Goal: Task Accomplishment & Management: Manage account settings

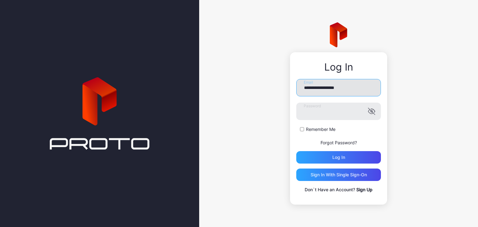
click at [310, 92] on input "**********" at bounding box center [338, 87] width 85 height 17
click at [334, 91] on input "**********" at bounding box center [338, 87] width 85 height 17
type input "**********"
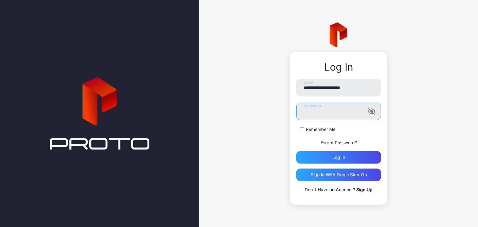
click at [296, 151] on button "Log in" at bounding box center [338, 157] width 85 height 12
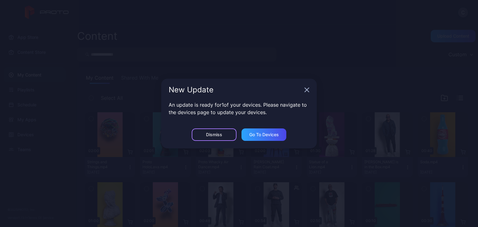
click at [214, 134] on div "Dismiss" at bounding box center [214, 134] width 16 height 5
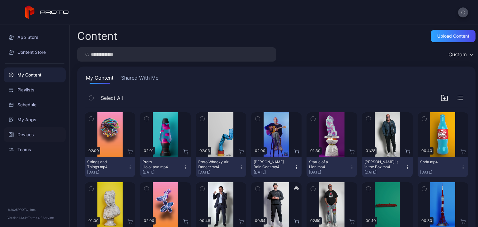
click at [49, 134] on div "Devices" at bounding box center [35, 134] width 62 height 15
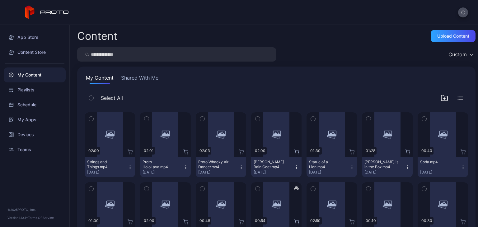
click at [461, 12] on button "C" at bounding box center [463, 12] width 10 height 10
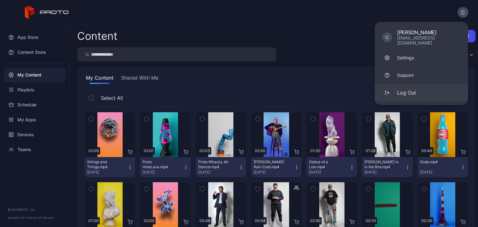
click at [407, 89] on div "Log Out" at bounding box center [406, 92] width 19 height 7
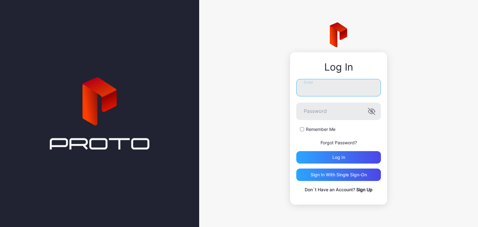
type input "**********"
click at [362, 190] on link "Sign Up" at bounding box center [364, 189] width 16 height 5
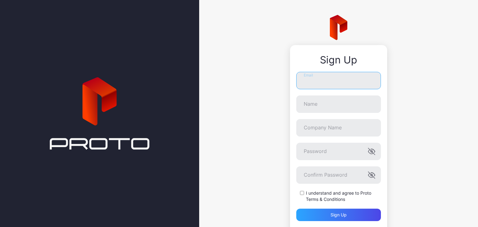
type input "**********"
click at [210, 40] on div "**********" at bounding box center [338, 130] width 279 height 260
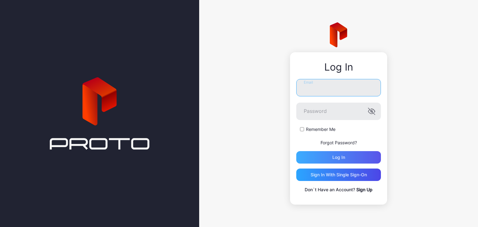
type input "**********"
click at [313, 154] on div "Log in" at bounding box center [338, 157] width 85 height 12
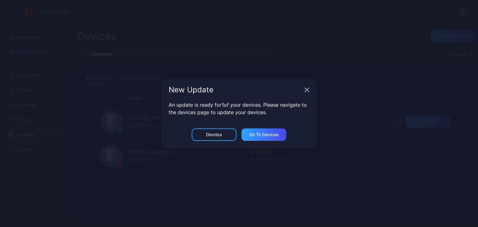
click at [307, 91] on icon "button" at bounding box center [306, 89] width 5 height 5
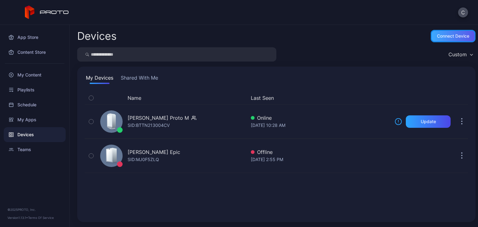
click at [450, 36] on div "Connect device" at bounding box center [453, 36] width 32 height 5
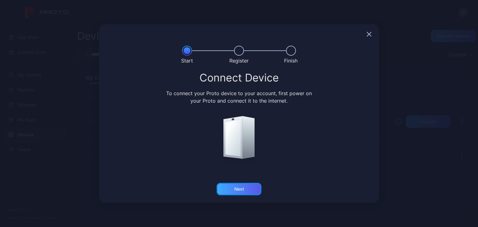
click at [252, 190] on div "Next" at bounding box center [239, 189] width 45 height 12
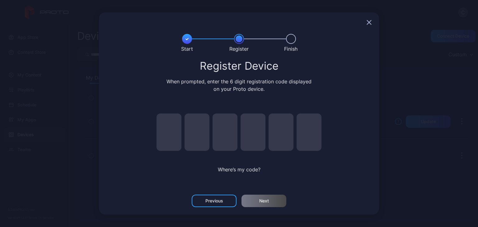
click at [369, 21] on icon "button" at bounding box center [369, 22] width 5 height 5
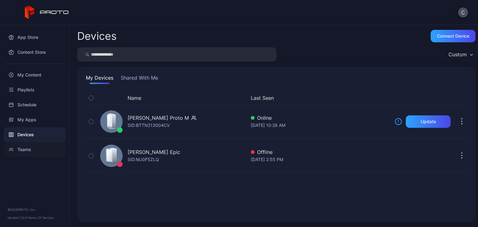
click at [39, 154] on div "Teams" at bounding box center [35, 149] width 62 height 15
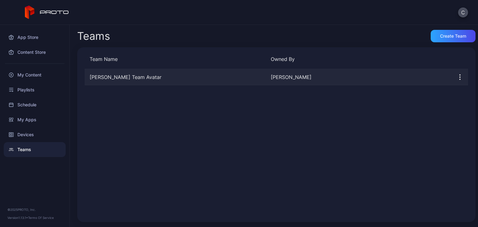
click at [135, 76] on div "[PERSON_NAME] Team Avatar" at bounding box center [175, 76] width 181 height 7
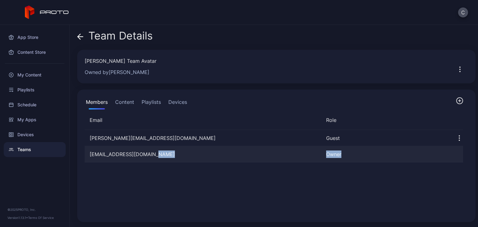
drag, startPoint x: 338, startPoint y: 153, endPoint x: 310, endPoint y: 153, distance: 28.3
click at [310, 153] on div "colerossman99@gmail.com Owner" at bounding box center [274, 154] width 379 height 16
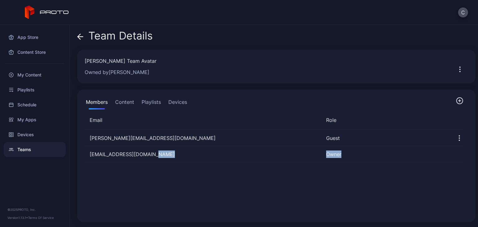
click at [456, 100] on icon "button" at bounding box center [459, 100] width 7 height 7
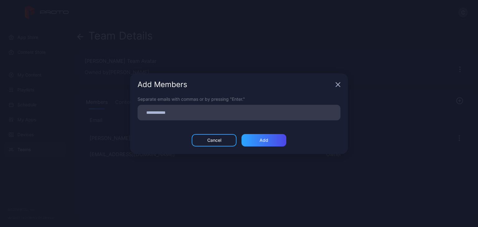
click at [223, 111] on input at bounding box center [238, 113] width 195 height 8
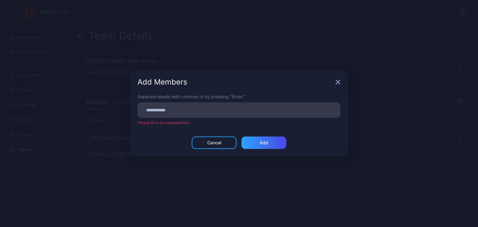
click at [339, 83] on icon "button" at bounding box center [338, 82] width 5 height 5
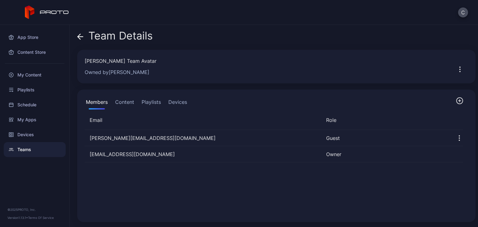
click at [134, 103] on button "Content" at bounding box center [124, 103] width 21 height 12
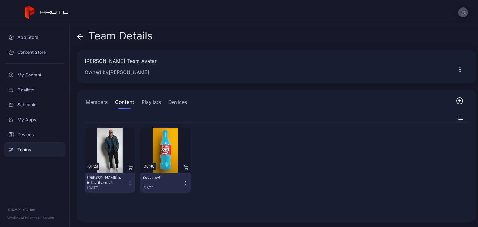
click at [456, 100] on icon "button" at bounding box center [459, 100] width 7 height 7
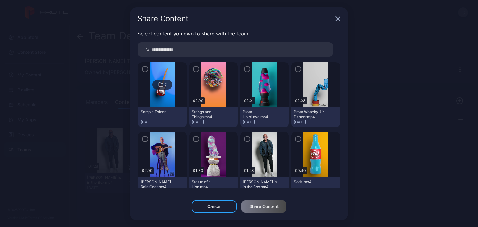
click at [194, 139] on icon "button" at bounding box center [196, 139] width 5 height 7
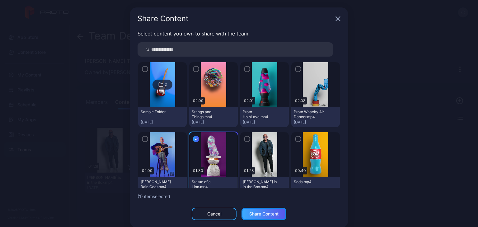
click at [251, 214] on div "Share Content" at bounding box center [263, 214] width 29 height 5
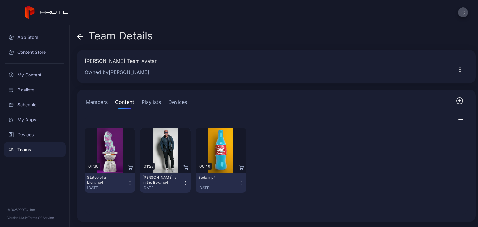
click at [103, 100] on button "Members" at bounding box center [97, 103] width 24 height 12
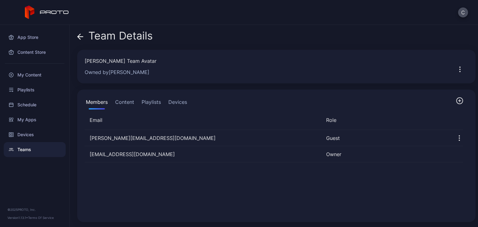
click at [126, 103] on button "Content" at bounding box center [124, 103] width 21 height 12
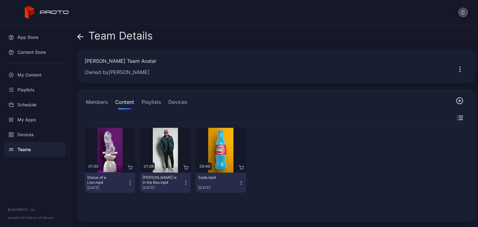
click at [157, 104] on button "Playlists" at bounding box center [151, 103] width 22 height 12
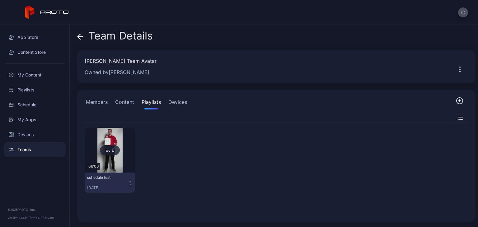
click at [179, 103] on button "Devices" at bounding box center [177, 103] width 21 height 12
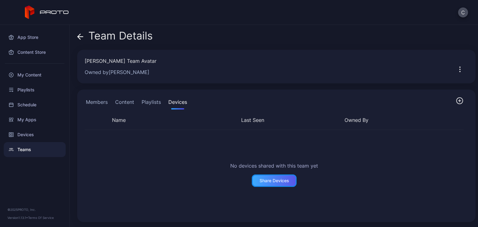
click at [255, 180] on div "Share Devices" at bounding box center [274, 181] width 45 height 12
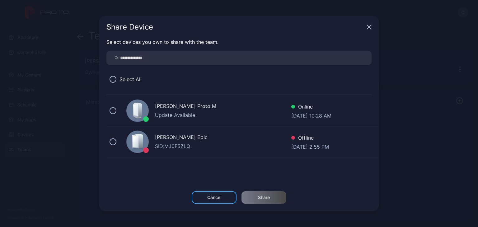
click at [369, 25] on icon "button" at bounding box center [369, 27] width 5 height 5
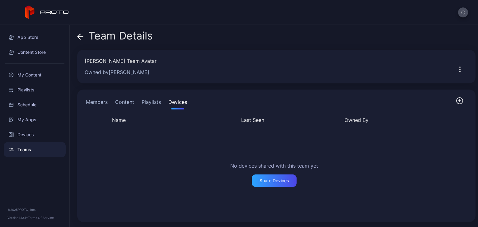
click at [456, 69] on icon "button" at bounding box center [459, 69] width 7 height 7
click at [106, 102] on button "Members" at bounding box center [97, 103] width 24 height 12
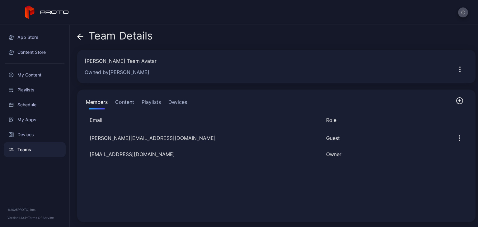
click at [82, 35] on icon at bounding box center [80, 37] width 6 height 6
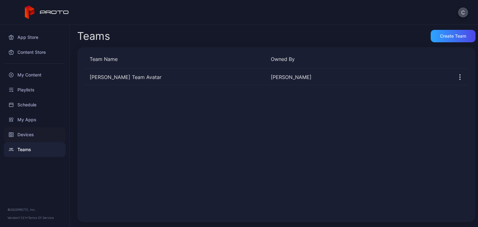
click at [36, 136] on div "Devices" at bounding box center [35, 134] width 62 height 15
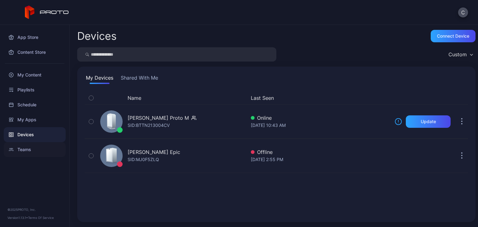
click at [42, 151] on div "Teams" at bounding box center [35, 149] width 62 height 15
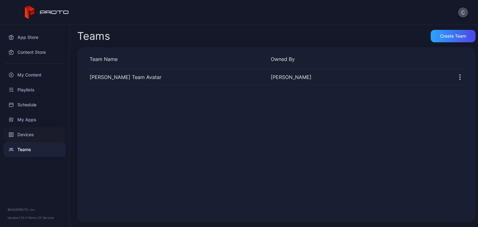
click at [42, 135] on div "Devices" at bounding box center [35, 134] width 62 height 15
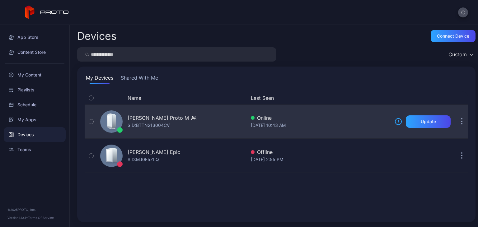
click at [456, 121] on button "button" at bounding box center [462, 121] width 12 height 12
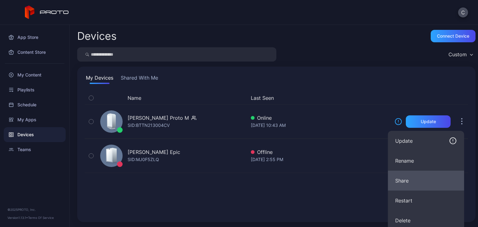
click at [399, 181] on button "Share" at bounding box center [426, 181] width 76 height 20
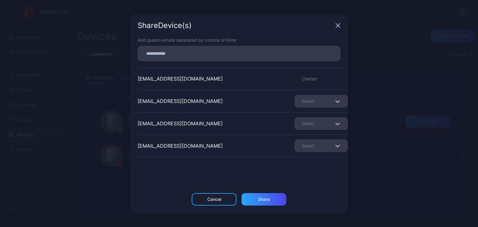
click at [157, 56] on input at bounding box center [238, 53] width 195 height 8
click at [308, 101] on div "Guest" at bounding box center [321, 101] width 54 height 13
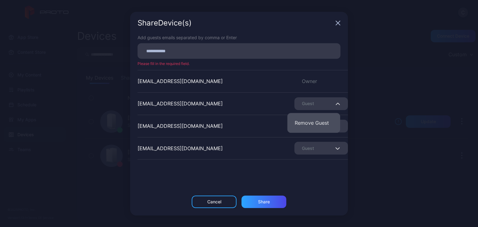
click at [308, 121] on button "Remove Guest" at bounding box center [313, 123] width 53 height 20
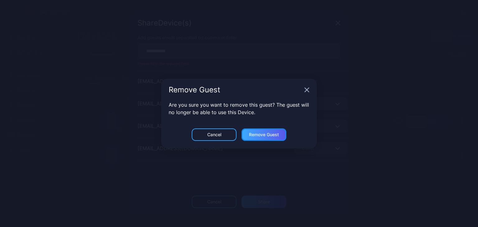
click at [278, 137] on div "Remove Guest" at bounding box center [264, 135] width 45 height 12
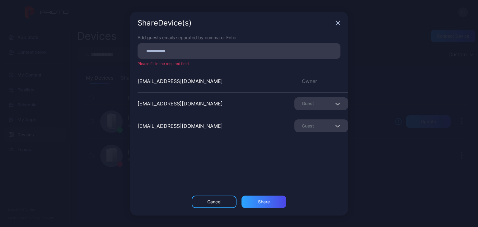
click at [336, 20] on div "Share Device (s)" at bounding box center [239, 23] width 218 height 22
click at [336, 25] on icon "button" at bounding box center [338, 23] width 5 height 5
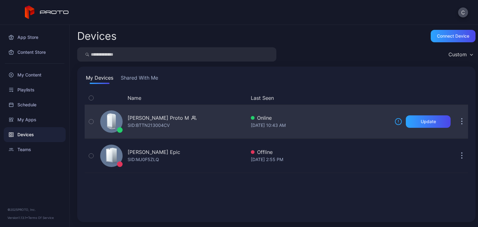
click at [456, 119] on button "button" at bounding box center [462, 121] width 12 height 12
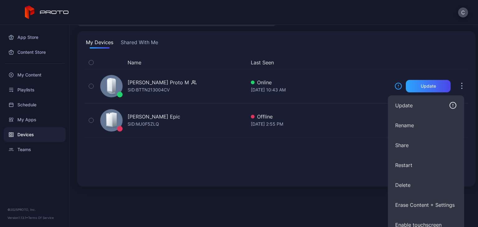
scroll to position [31, 0]
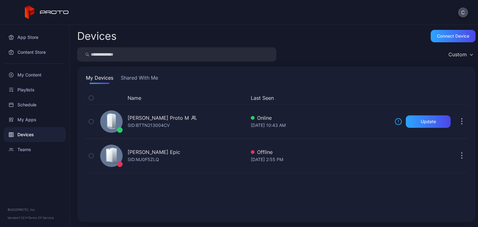
click at [342, 161] on div "Name Last Seen Cole Rossman's Proto M SID: BTTN213004CV Online Sep 08, 2025 at …" at bounding box center [276, 153] width 383 height 123
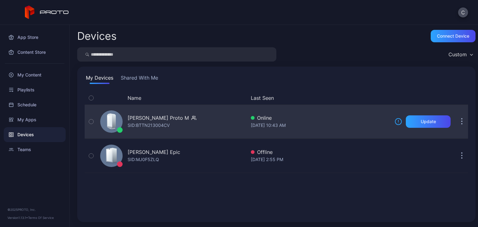
click at [462, 119] on icon "button" at bounding box center [462, 119] width 1 height 1
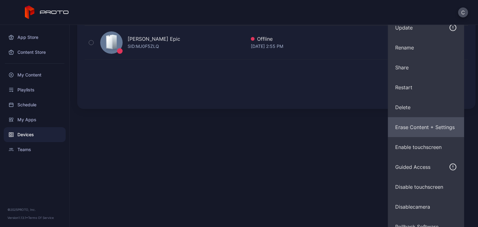
scroll to position [123, 0]
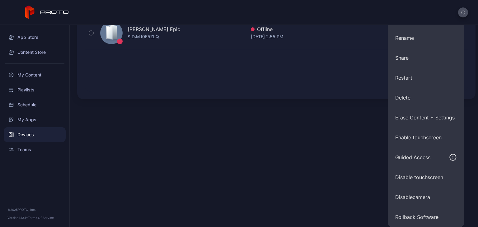
click at [334, 182] on div "Devices Connect device Custom My Devices Shared With Me Name Last Seen Cole Ros…" at bounding box center [274, 126] width 408 height 202
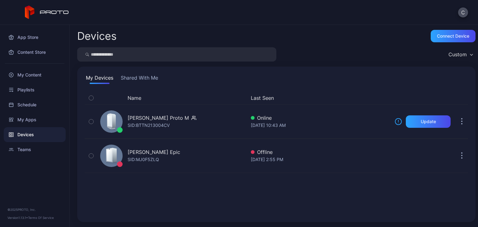
click at [140, 78] on button "Shared With Me" at bounding box center [140, 79] width 40 height 10
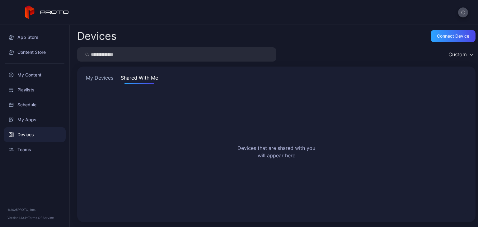
click at [113, 79] on button "My Devices" at bounding box center [100, 79] width 30 height 10
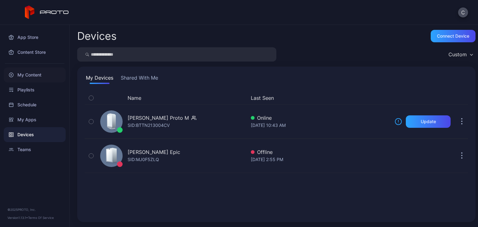
click at [48, 73] on div "My Content" at bounding box center [35, 75] width 62 height 15
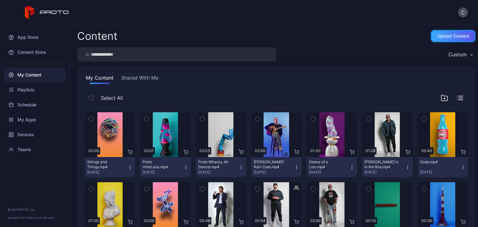
click at [441, 35] on div "Upload Content" at bounding box center [453, 36] width 32 height 5
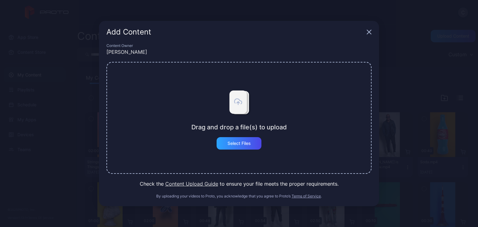
click at [203, 185] on button "Content Upload Guide" at bounding box center [191, 183] width 53 height 7
click at [369, 33] on icon "button" at bounding box center [369, 32] width 4 height 4
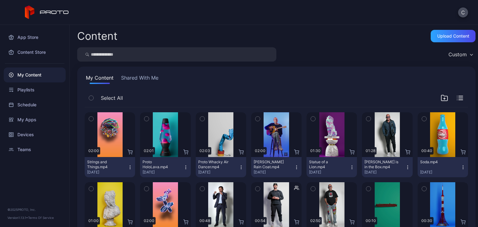
click at [91, 119] on icon "button" at bounding box center [91, 119] width 2 height 1
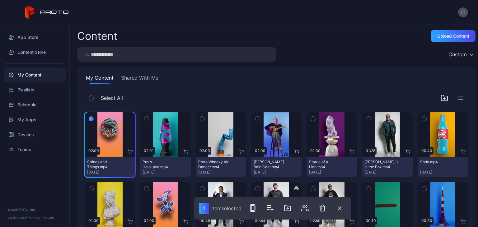
click at [147, 120] on icon "button" at bounding box center [146, 118] width 4 height 7
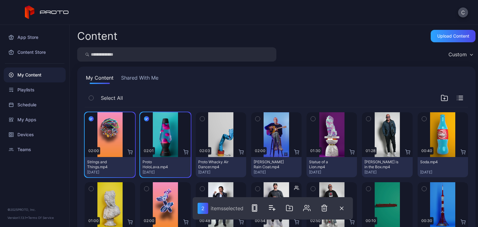
click at [200, 121] on icon "button" at bounding box center [202, 118] width 4 height 7
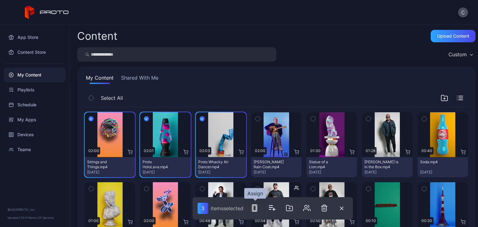
click at [254, 208] on icon "button" at bounding box center [254, 208] width 7 height 7
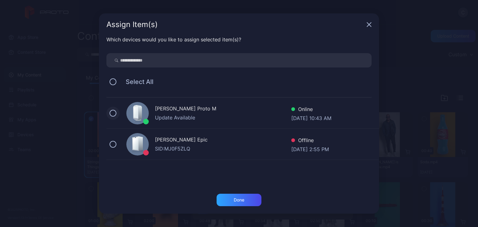
click at [111, 113] on button at bounding box center [113, 113] width 7 height 7
click at [249, 198] on div "Done" at bounding box center [239, 200] width 45 height 12
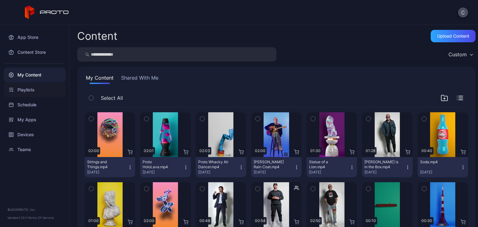
click at [38, 89] on div "Playlists" at bounding box center [35, 89] width 62 height 15
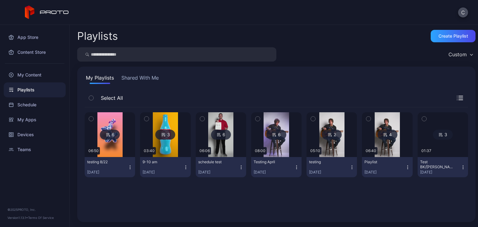
click at [219, 135] on div "6" at bounding box center [221, 135] width 20 height 10
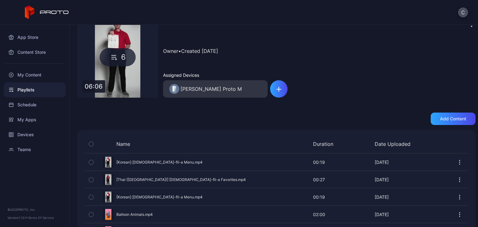
scroll to position [13, 0]
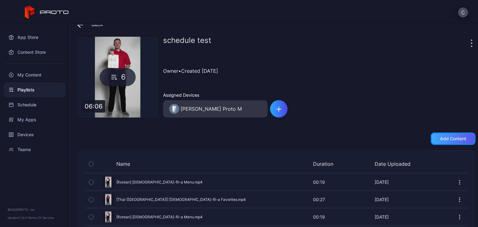
click at [431, 141] on div "Add content" at bounding box center [453, 139] width 45 height 12
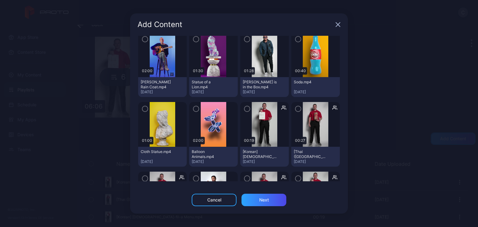
scroll to position [62, 0]
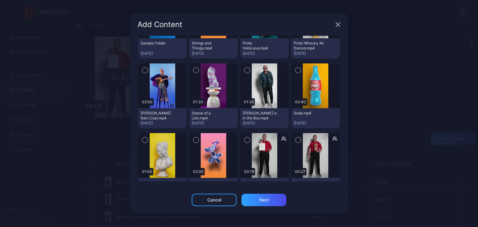
click at [293, 74] on div at bounding box center [315, 85] width 49 height 45
click at [296, 71] on icon "button" at bounding box center [298, 70] width 5 height 7
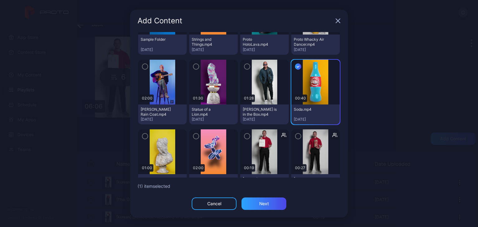
click at [145, 136] on icon "button" at bounding box center [145, 136] width 2 height 1
click at [258, 205] on div "Next" at bounding box center [264, 204] width 45 height 12
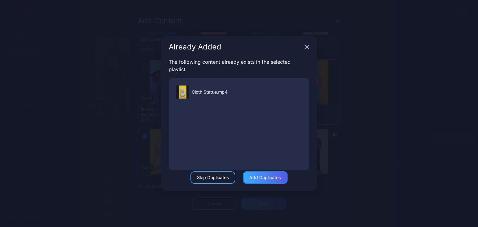
click at [260, 181] on div "Add Duplicates" at bounding box center [265, 178] width 45 height 12
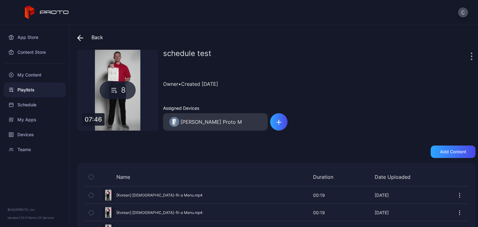
scroll to position [0, 0]
click at [279, 124] on icon "button" at bounding box center [279, 122] width 0 height 4
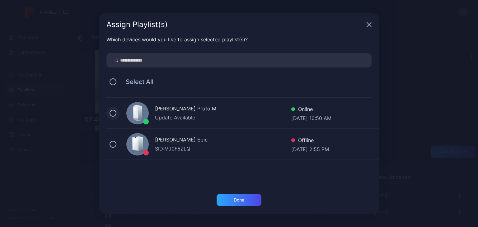
click at [115, 115] on button at bounding box center [113, 113] width 7 height 7
click at [367, 24] on icon "button" at bounding box center [369, 24] width 5 height 5
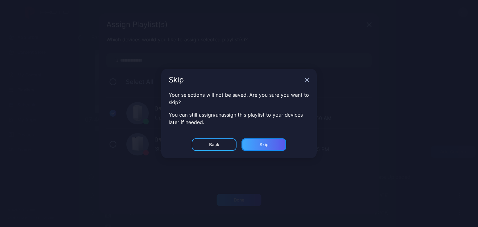
click at [253, 145] on div "Skip" at bounding box center [264, 145] width 45 height 12
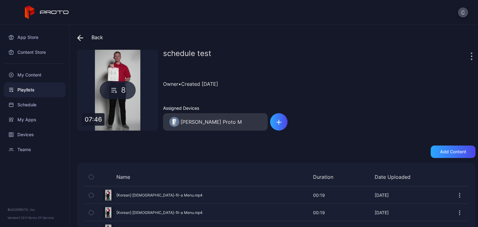
click at [78, 41] on span at bounding box center [81, 37] width 9 height 11
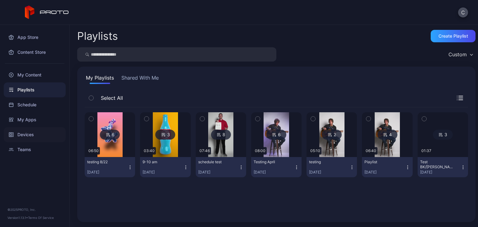
click at [35, 136] on div "Devices" at bounding box center [35, 134] width 62 height 15
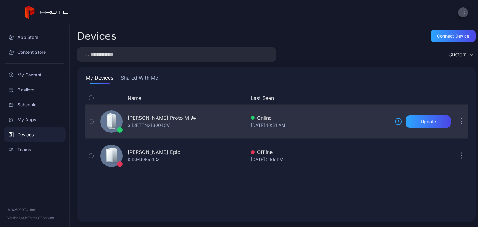
click at [161, 119] on div "[PERSON_NAME] Proto M" at bounding box center [158, 117] width 61 height 7
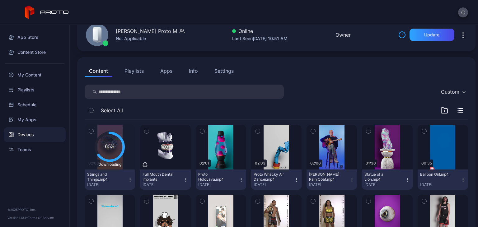
scroll to position [93, 0]
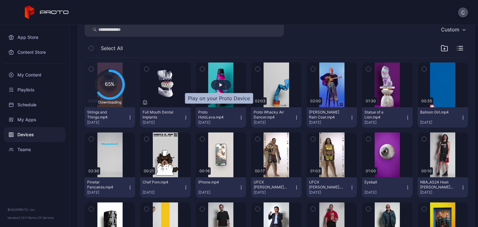
click at [222, 85] on div "button" at bounding box center [221, 85] width 20 height 10
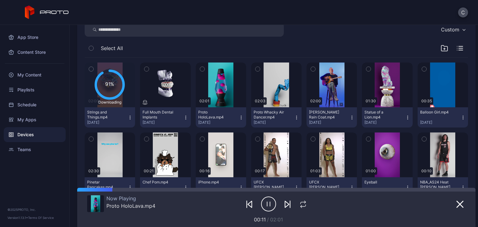
click at [265, 205] on icon "button" at bounding box center [268, 204] width 15 height 16
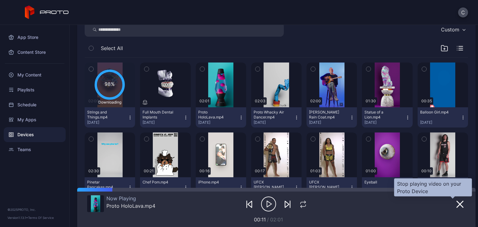
click at [456, 203] on icon "button" at bounding box center [459, 204] width 7 height 7
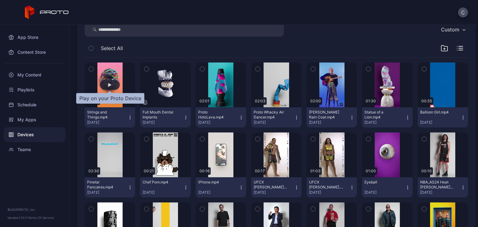
click at [111, 86] on div "button" at bounding box center [110, 85] width 20 height 10
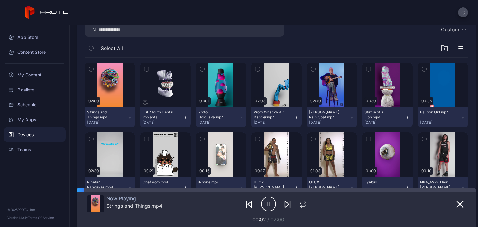
click at [266, 206] on icon "button" at bounding box center [268, 204] width 15 height 16
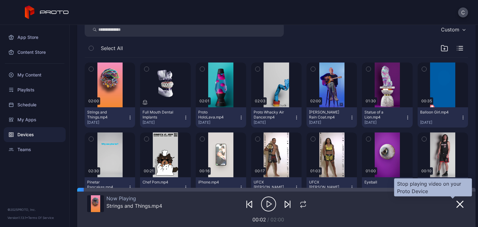
click at [456, 201] on icon "button" at bounding box center [459, 204] width 7 height 7
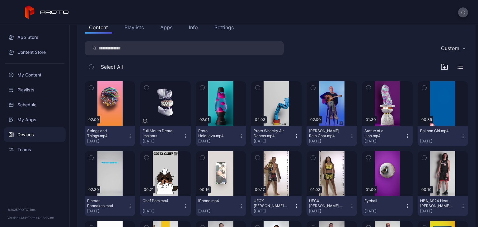
scroll to position [0, 0]
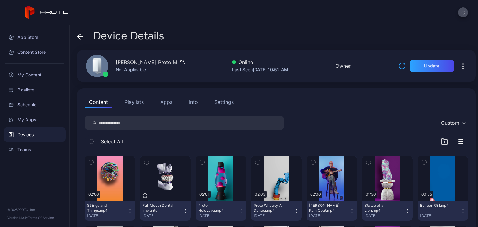
click at [133, 102] on button "Playlists" at bounding box center [134, 102] width 28 height 12
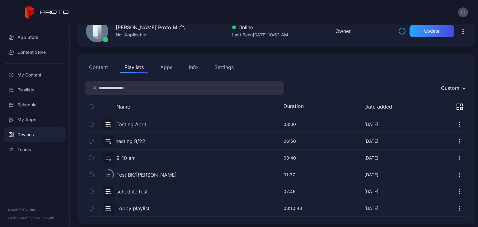
scroll to position [37, 0]
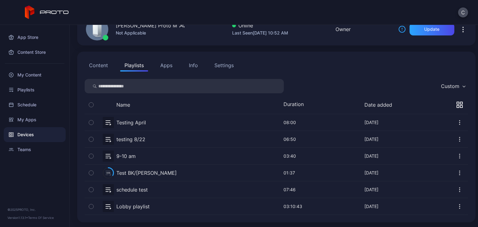
click at [133, 157] on button "button" at bounding box center [276, 156] width 383 height 16
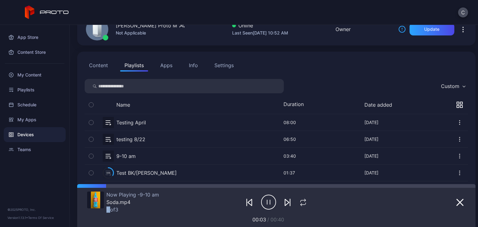
drag, startPoint x: 110, startPoint y: 210, endPoint x: 106, endPoint y: 210, distance: 4.0
click at [106, 210] on div "Now Playing - 9-10 am Soda.mp4 1 of 3" at bounding box center [150, 202] width 126 height 21
click at [149, 202] on div "Soda.mp4" at bounding box center [132, 202] width 53 height 6
click at [284, 203] on icon "button" at bounding box center [287, 202] width 7 height 7
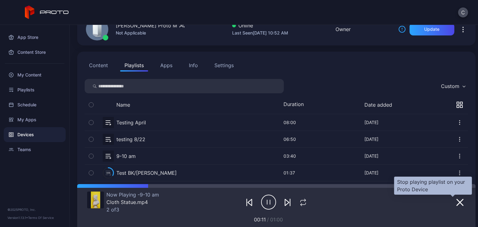
click at [457, 203] on icon "button" at bounding box center [460, 203] width 6 height 6
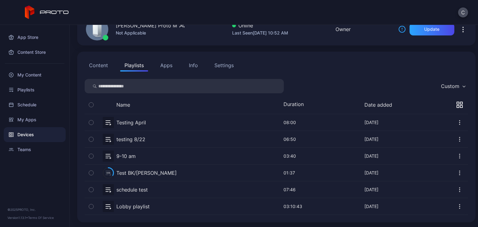
scroll to position [0, 0]
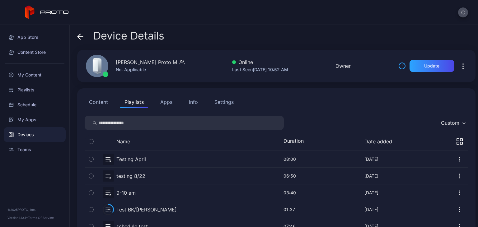
click at [166, 103] on button "Apps" at bounding box center [166, 102] width 21 height 12
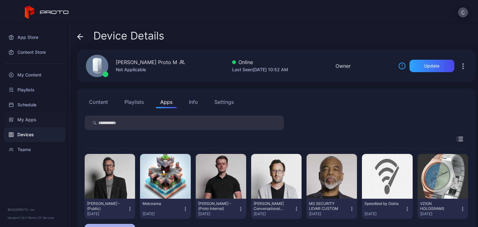
click at [53, 119] on div "My Apps" at bounding box center [35, 119] width 62 height 15
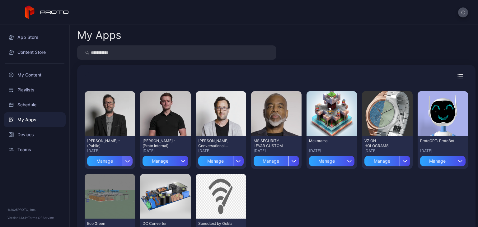
click at [129, 160] on div "button" at bounding box center [127, 161] width 11 height 11
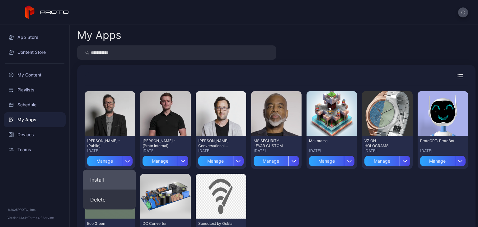
click at [118, 177] on button "Install" at bounding box center [109, 180] width 53 height 20
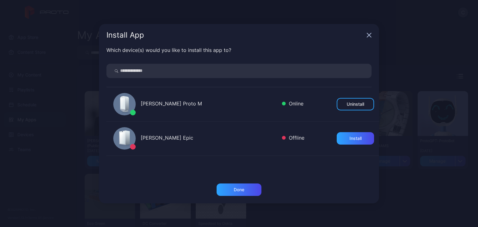
click at [370, 33] on icon "button" at bounding box center [369, 35] width 5 height 5
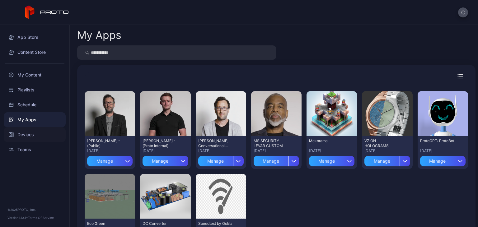
click at [51, 135] on div "Devices" at bounding box center [35, 134] width 62 height 15
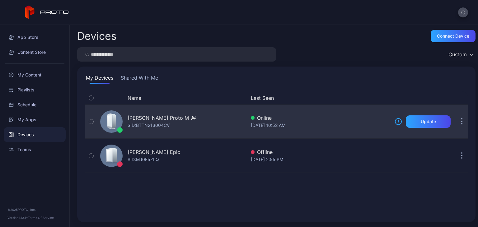
click at [159, 120] on div "[PERSON_NAME] Proto M" at bounding box center [158, 117] width 61 height 7
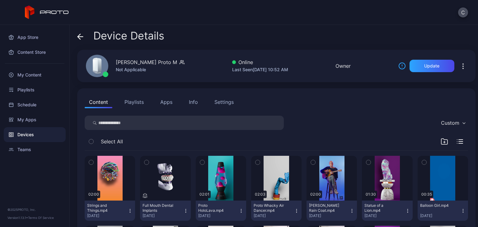
click at [167, 102] on button "Apps" at bounding box center [166, 102] width 21 height 12
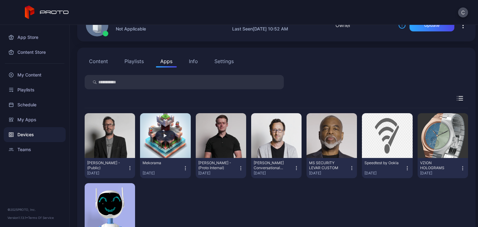
scroll to position [80, 0]
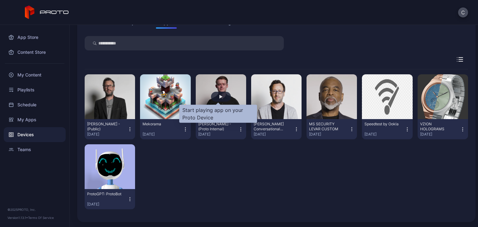
click at [219, 98] on div "button" at bounding box center [221, 97] width 20 height 10
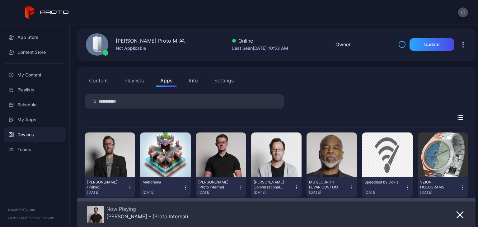
scroll to position [31, 0]
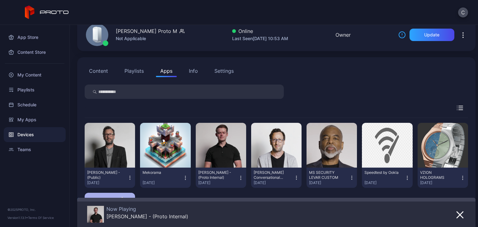
click at [104, 74] on button "Content" at bounding box center [99, 71] width 28 height 12
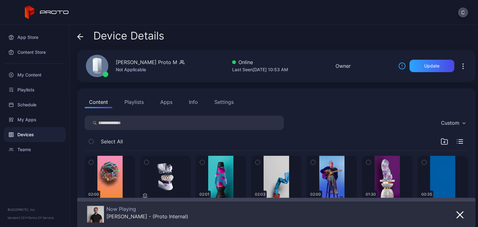
click at [166, 104] on button "Apps" at bounding box center [166, 102] width 21 height 12
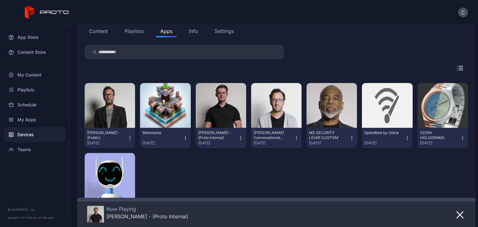
scroll to position [47, 0]
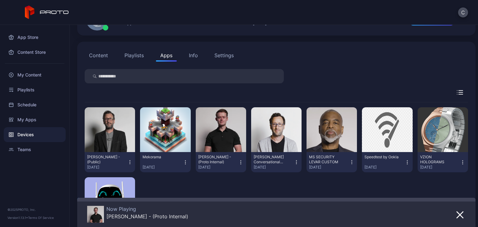
click at [190, 52] on div "Info" at bounding box center [193, 55] width 9 height 7
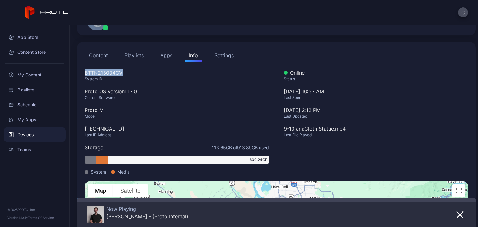
drag, startPoint x: 126, startPoint y: 71, endPoint x: 86, endPoint y: 72, distance: 40.5
click at [86, 72] on div "BTTN213004CV" at bounding box center [177, 72] width 184 height 7
drag, startPoint x: 141, startPoint y: 89, endPoint x: 84, endPoint y: 91, distance: 56.4
click at [84, 91] on div "Content Playlists Apps Info Settings BTTN213004CV System ID Proto OS version 1.…" at bounding box center [276, 171] width 398 height 259
click at [101, 52] on button "Content" at bounding box center [99, 55] width 28 height 12
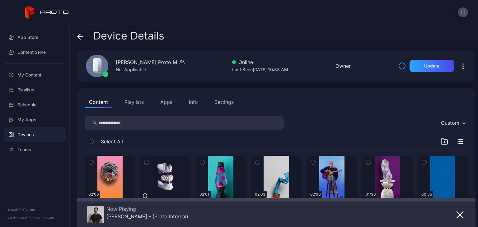
scroll to position [125, 0]
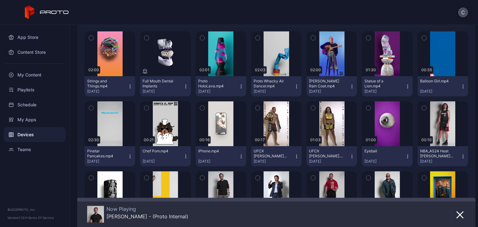
click at [129, 86] on icon "button" at bounding box center [130, 86] width 5 height 5
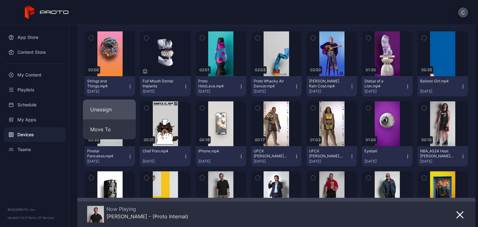
click at [118, 105] on button "Unassign" at bounding box center [109, 110] width 53 height 20
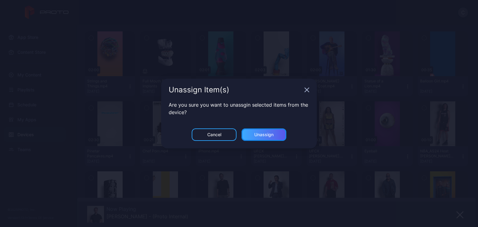
click at [250, 132] on div "Unassign" at bounding box center [264, 135] width 45 height 12
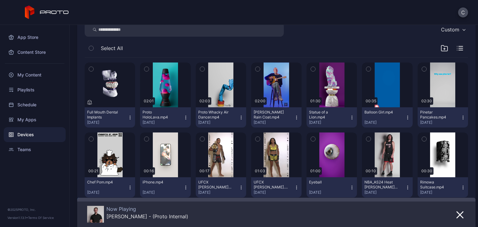
scroll to position [0, 0]
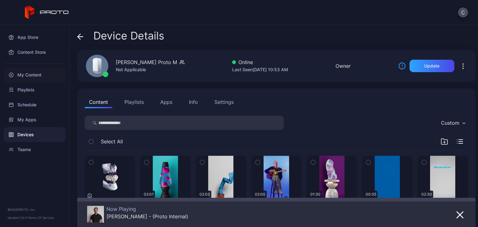
click at [37, 76] on div "My Content" at bounding box center [35, 75] width 62 height 15
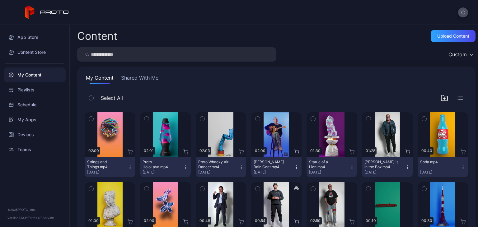
click at [130, 168] on icon "button" at bounding box center [130, 167] width 5 height 5
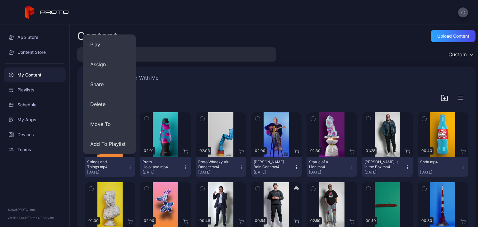
click at [50, 182] on div "App Store Content Store My Content Playlists Schedule My Apps Devices Teams © 2…" at bounding box center [35, 126] width 70 height 202
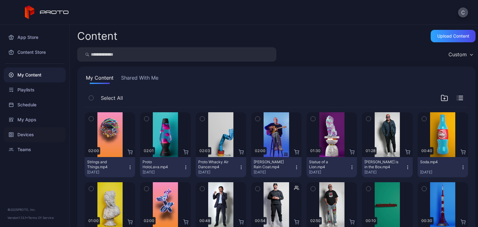
click at [37, 136] on div "Devices" at bounding box center [35, 134] width 62 height 15
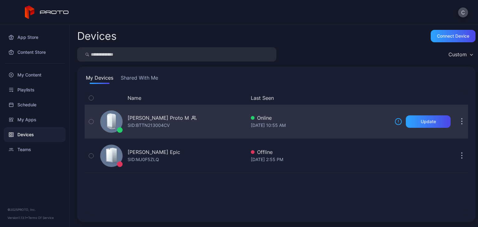
click at [147, 120] on div "[PERSON_NAME] Proto M" at bounding box center [158, 117] width 61 height 7
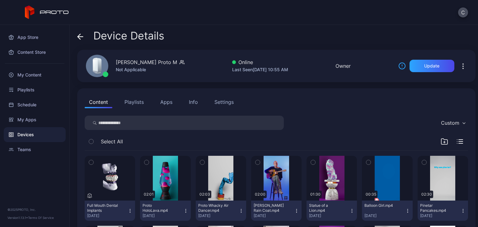
click at [192, 103] on div "Info" at bounding box center [193, 101] width 9 height 7
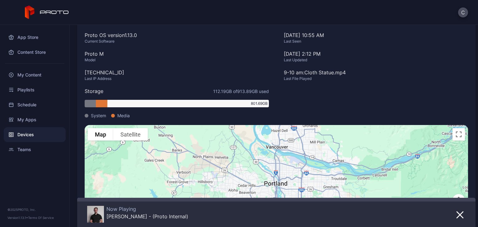
scroll to position [154, 0]
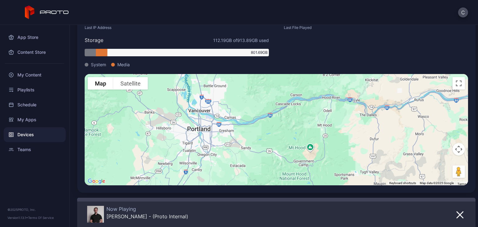
drag, startPoint x: 166, startPoint y: 124, endPoint x: 198, endPoint y: 159, distance: 47.1
click at [198, 159] on div "To activate drag with keyboard, press Alt + Enter. Once in keyboard drag state,…" at bounding box center [276, 129] width 383 height 111
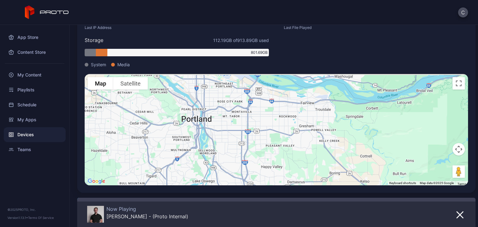
drag, startPoint x: 196, startPoint y: 109, endPoint x: 192, endPoint y: 172, distance: 63.1
click at [192, 172] on div "To activate drag with keyboard, press Alt + Enter. Once in keyboard drag state,…" at bounding box center [276, 129] width 383 height 111
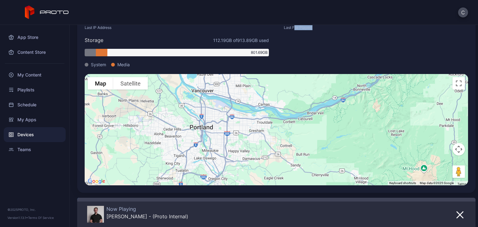
drag, startPoint x: 290, startPoint y: 38, endPoint x: 290, endPoint y: 76, distance: 38.0
click at [290, 76] on div "BTTN213004CV System ID Proto OS version 1.13.0 Current Software Proto M Model 2…" at bounding box center [276, 74] width 383 height 224
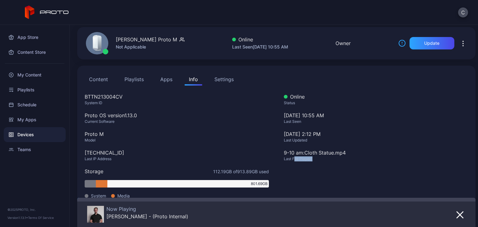
scroll to position [0, 0]
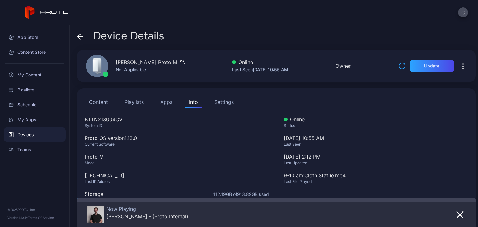
click at [370, 141] on div "Sep 08, 2025 at 10:55 AM Last Seen" at bounding box center [376, 143] width 184 height 19
click at [225, 102] on div "Settings" at bounding box center [223, 101] width 19 height 7
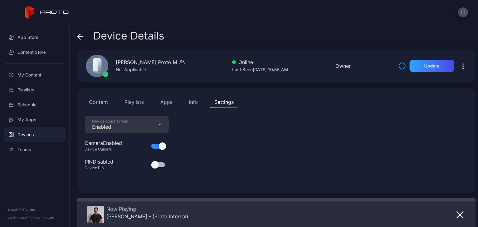
click at [157, 125] on div "Device Touchscreen Enabled" at bounding box center [127, 124] width 84 height 17
click at [242, 173] on div "Device Touchscreen Enabled Camera Enabled Device Camera PIN Disabled Device PIN" at bounding box center [276, 151] width 383 height 70
click at [164, 121] on div "Device Touchscreen Enabled" at bounding box center [127, 124] width 84 height 17
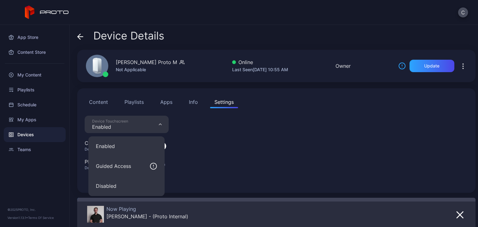
click at [195, 180] on div "Device Touchscreen Enabled Camera Enabled Device Camera PIN Disabled Device PIN" at bounding box center [276, 151] width 383 height 70
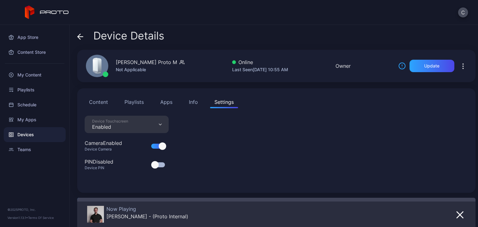
click at [160, 124] on icon "button" at bounding box center [160, 125] width 3 height 2
click at [248, 152] on div "Device Touchscreen Enabled Camera Enabled Device Camera PIN Disabled Device PIN" at bounding box center [276, 151] width 383 height 70
click at [154, 122] on div "Device Touchscreen Enabled" at bounding box center [127, 124] width 84 height 17
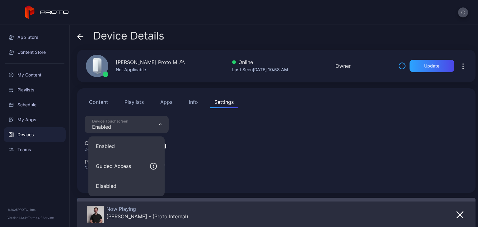
click at [188, 133] on div "Device Touchscreen Enabled Camera Enabled Device Camera PIN Disabled Device PIN" at bounding box center [276, 151] width 383 height 70
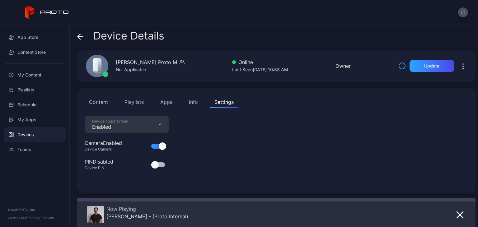
click at [148, 127] on div "Device Touchscreen Enabled" at bounding box center [127, 124] width 84 height 17
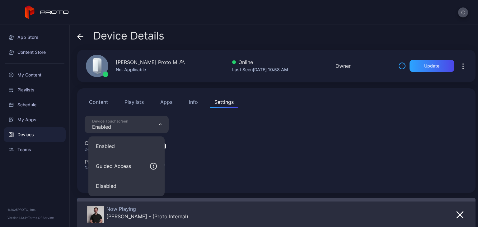
click at [214, 142] on div "Device Touchscreen Enabled Camera Enabled Device Camera PIN Disabled Device PIN" at bounding box center [276, 151] width 383 height 70
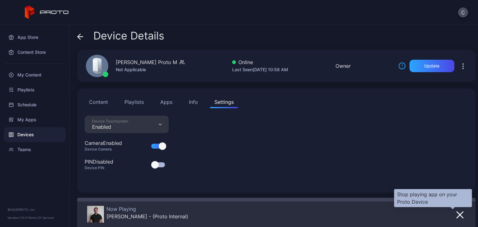
click at [456, 218] on icon "button" at bounding box center [459, 214] width 7 height 7
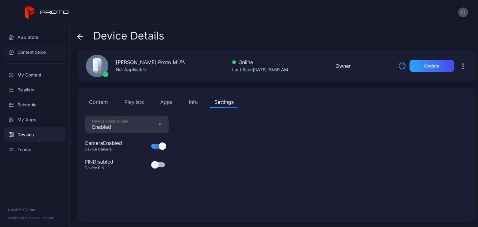
click at [36, 53] on div "Content Store" at bounding box center [35, 52] width 62 height 15
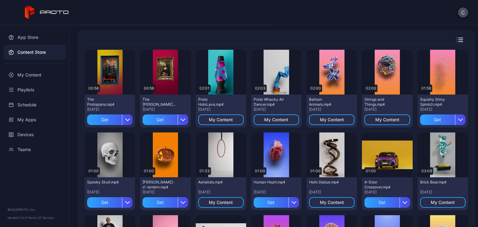
scroll to position [62, 0]
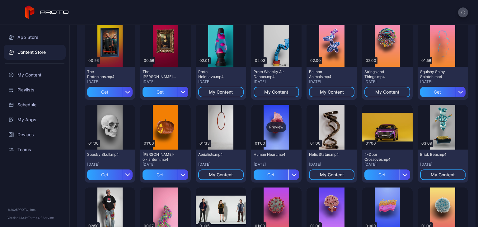
click at [270, 131] on div "Preview" at bounding box center [276, 127] width 20 height 10
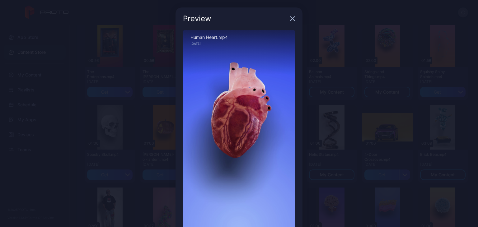
scroll to position [0, 0]
click at [286, 18] on div "Preview" at bounding box center [239, 18] width 127 height 22
click at [290, 17] on icon "button" at bounding box center [292, 18] width 5 height 5
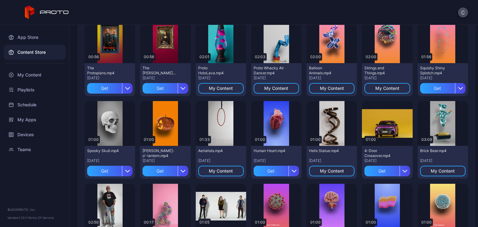
scroll to position [31, 0]
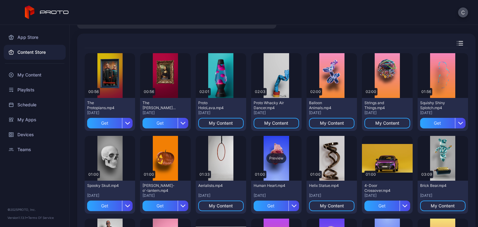
click at [270, 160] on div "Preview" at bounding box center [276, 158] width 20 height 10
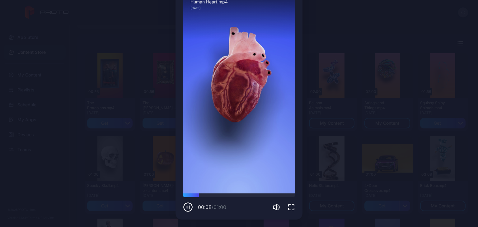
scroll to position [4, 0]
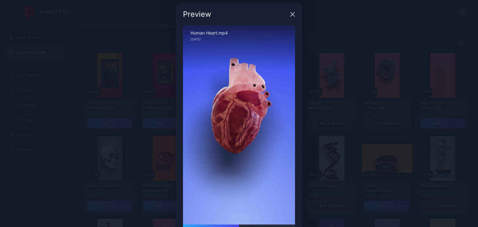
click at [291, 14] on icon "button" at bounding box center [293, 14] width 4 height 4
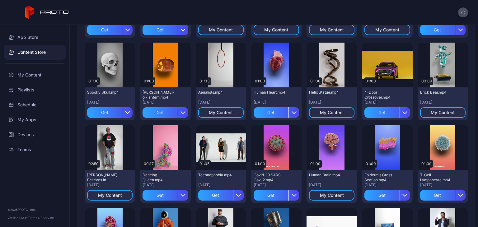
scroll to position [93, 0]
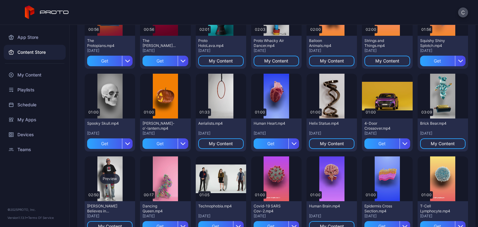
click at [111, 179] on div "Preview" at bounding box center [110, 179] width 20 height 10
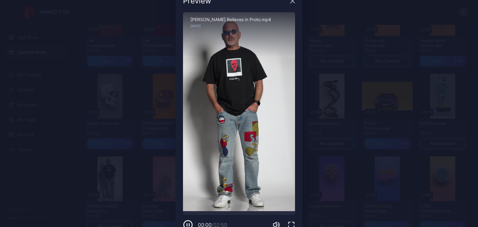
scroll to position [35, 0]
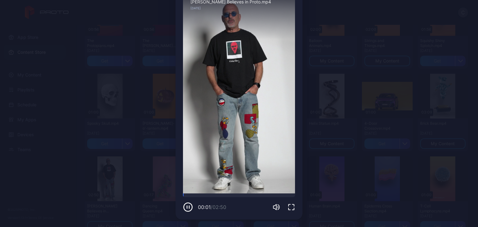
click at [183, 207] on icon "button" at bounding box center [188, 207] width 10 height 10
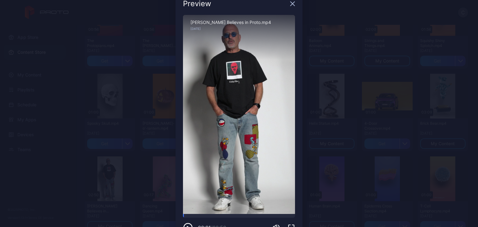
scroll to position [4, 0]
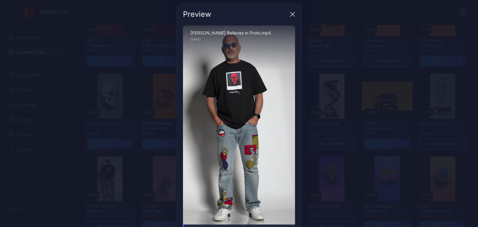
click at [291, 14] on icon "button" at bounding box center [293, 14] width 4 height 4
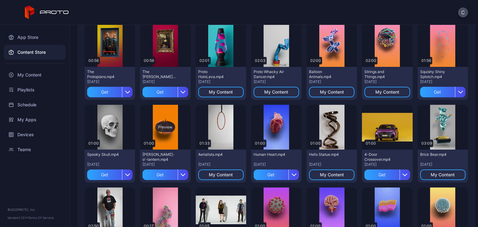
scroll to position [156, 0]
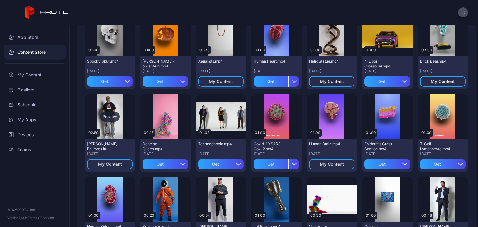
click at [112, 119] on div "Preview" at bounding box center [110, 117] width 20 height 10
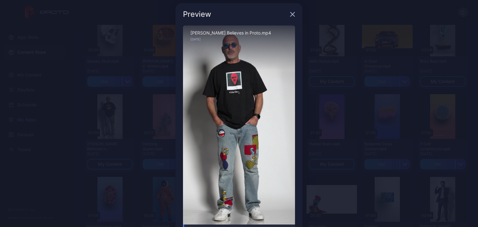
scroll to position [35, 0]
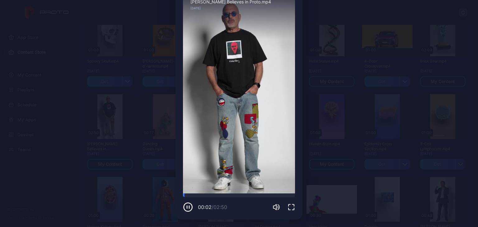
click at [184, 209] on icon "button" at bounding box center [188, 207] width 10 height 10
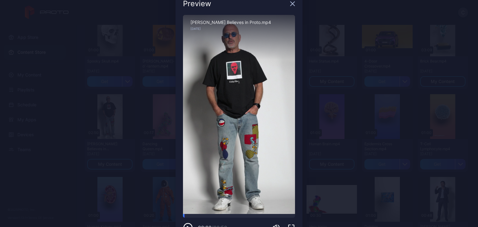
scroll to position [4, 0]
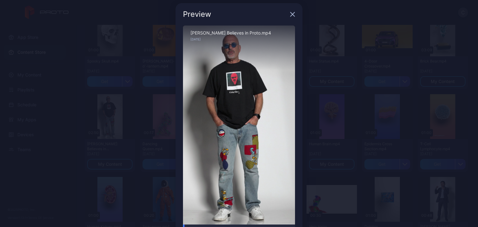
click at [290, 16] on icon "button" at bounding box center [292, 14] width 5 height 5
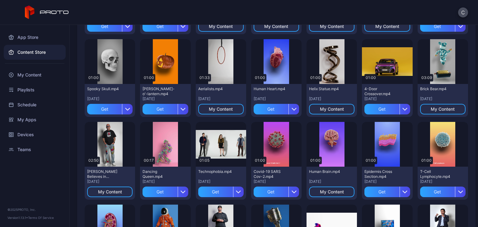
scroll to position [93, 0]
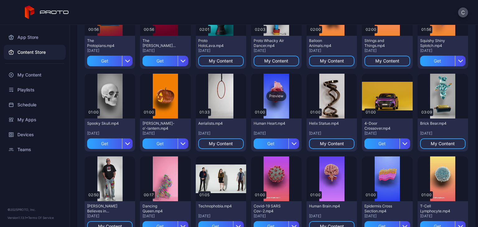
click at [278, 98] on div "Preview" at bounding box center [276, 96] width 20 height 10
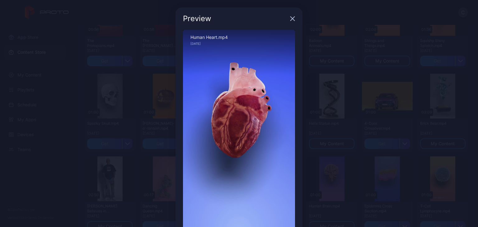
click at [288, 21] on div "Preview" at bounding box center [239, 18] width 127 height 22
click at [291, 19] on icon "button" at bounding box center [293, 19] width 4 height 4
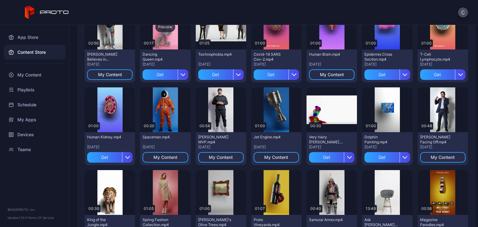
scroll to position [311, 0]
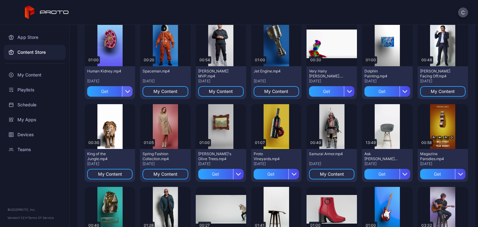
click at [123, 91] on div "button" at bounding box center [127, 91] width 11 height 11
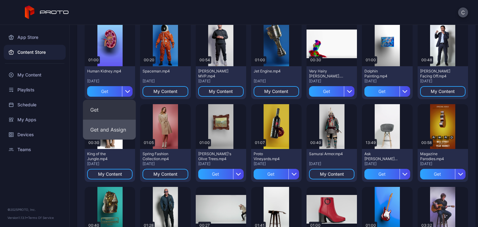
click at [112, 127] on button "Get and Assign" at bounding box center [109, 130] width 53 height 20
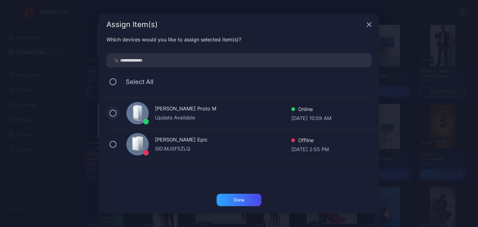
click at [114, 112] on button at bounding box center [113, 113] width 7 height 7
click at [229, 200] on div "Done" at bounding box center [239, 200] width 45 height 12
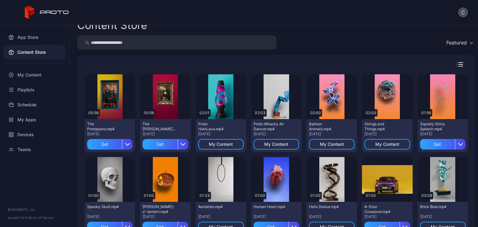
scroll to position [0, 0]
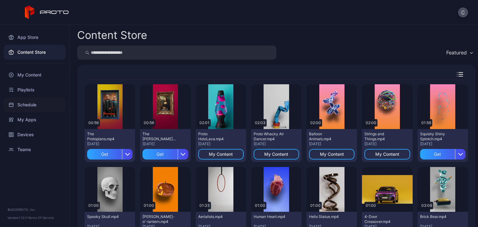
click at [30, 102] on div "Schedule" at bounding box center [35, 104] width 62 height 15
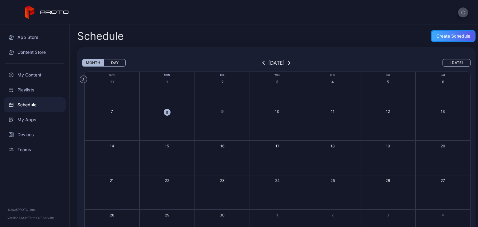
click at [436, 36] on div "Create Schedule" at bounding box center [453, 36] width 34 height 5
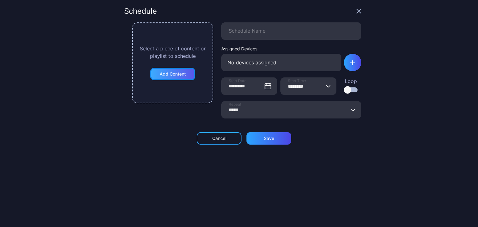
click at [180, 73] on div "Add Content" at bounding box center [173, 74] width 26 height 5
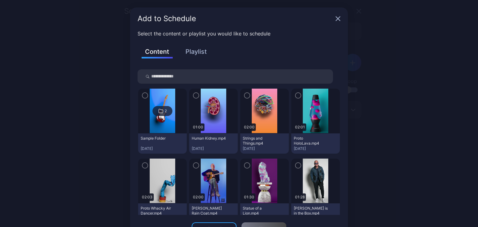
click at [200, 55] on button "Playlist" at bounding box center [196, 51] width 31 height 11
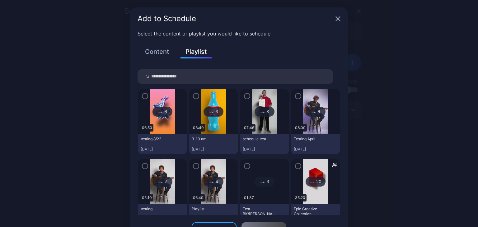
click at [245, 96] on icon "button" at bounding box center [247, 96] width 5 height 7
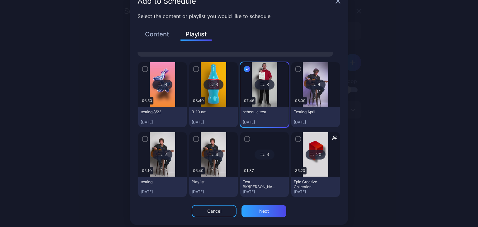
scroll to position [22, 0]
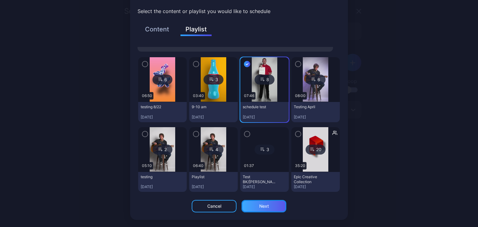
click at [259, 204] on div "Next" at bounding box center [264, 206] width 10 height 5
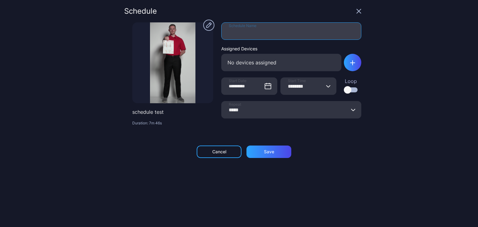
click at [232, 34] on input "Schedule Name" at bounding box center [291, 30] width 140 height 17
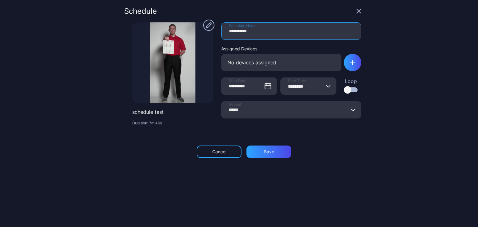
type input "**********"
click at [296, 65] on div "No devices assigned" at bounding box center [281, 62] width 120 height 17
click at [350, 64] on icon "button" at bounding box center [352, 62] width 5 height 5
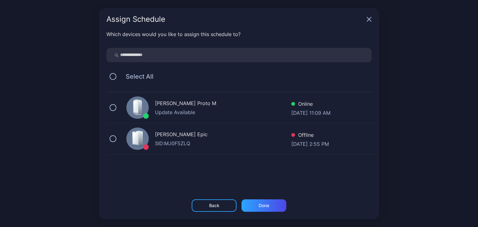
click at [109, 104] on div "Cole Rossman's Proto M Update Available Online Sep 08, 2025 at 11:09 AM" at bounding box center [242, 107] width 273 height 31
click at [278, 207] on div "Done" at bounding box center [264, 206] width 45 height 12
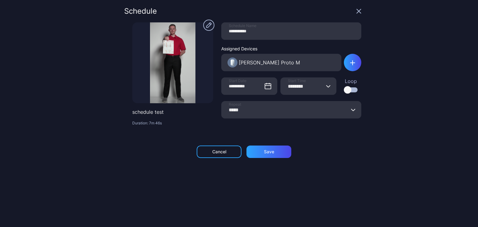
click at [344, 91] on div at bounding box center [351, 89] width 14 height 5
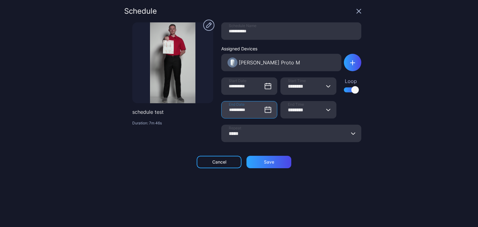
click at [249, 110] on input "**********" at bounding box center [249, 109] width 56 height 17
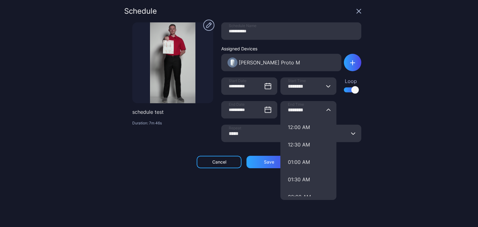
click at [306, 109] on input "********" at bounding box center [308, 109] width 56 height 17
click at [361, 118] on div "**********" at bounding box center [242, 113] width 237 height 212
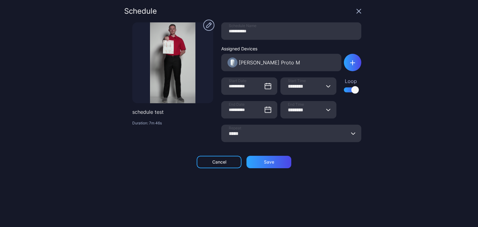
click at [289, 132] on input "*****" at bounding box center [291, 133] width 140 height 17
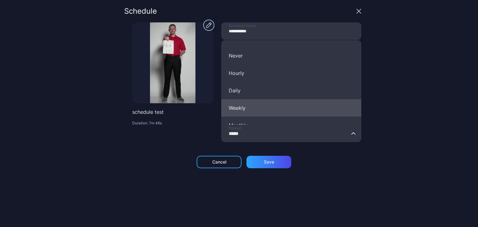
scroll to position [44, 0]
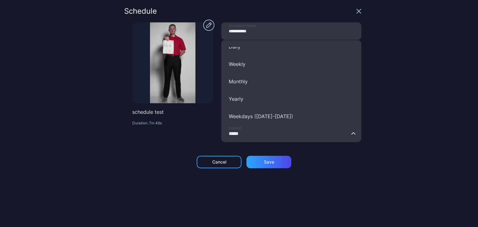
click at [340, 166] on div "Cancel Save" at bounding box center [242, 162] width 237 height 12
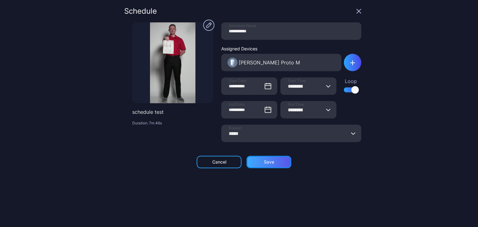
click at [264, 161] on div "Save" at bounding box center [269, 162] width 10 height 5
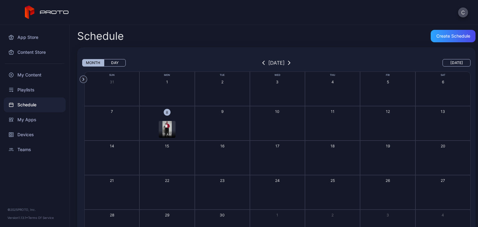
click at [164, 130] on img "button" at bounding box center [166, 129] width 9 height 17
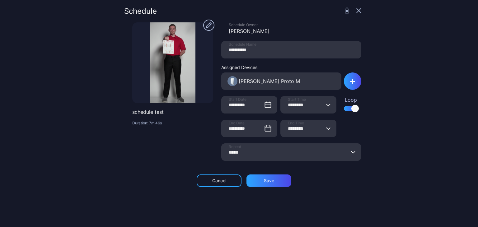
click at [356, 12] on icon "button" at bounding box center [358, 10] width 5 height 5
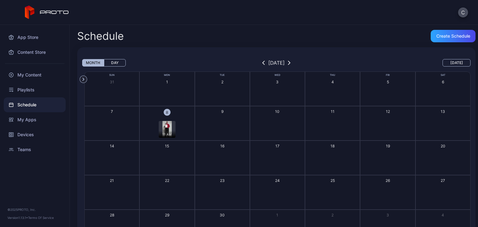
click at [170, 130] on div "11 AM" at bounding box center [167, 129] width 17 height 17
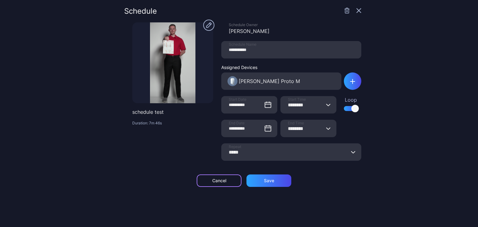
click at [213, 182] on div "Cancel" at bounding box center [219, 180] width 14 height 5
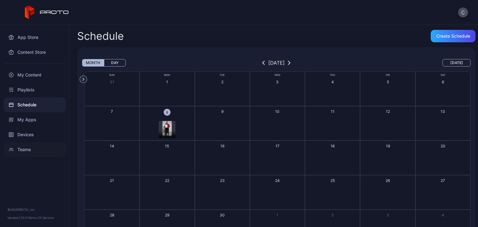
click at [25, 151] on div "Teams" at bounding box center [35, 149] width 62 height 15
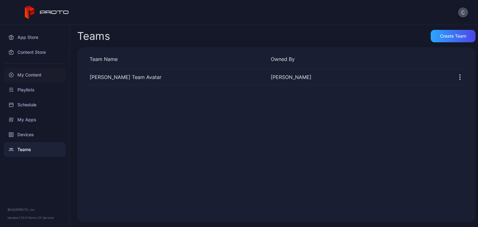
click at [34, 73] on div "My Content" at bounding box center [35, 75] width 62 height 15
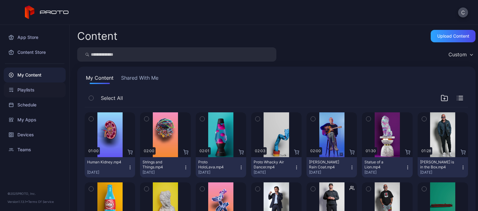
click at [31, 89] on div "Playlists" at bounding box center [35, 89] width 62 height 15
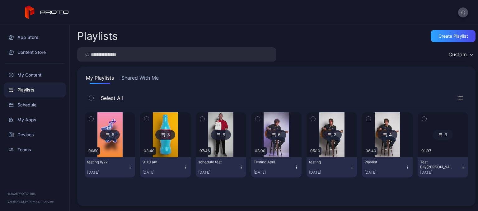
click at [218, 124] on img at bounding box center [220, 134] width 25 height 45
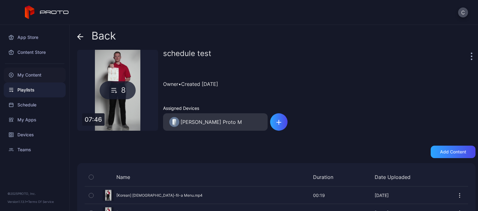
click at [45, 76] on div "My Content" at bounding box center [35, 75] width 62 height 15
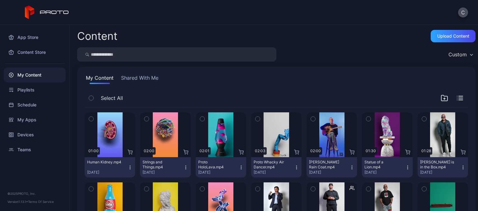
click at [129, 77] on button "Shared With Me" at bounding box center [140, 79] width 40 height 10
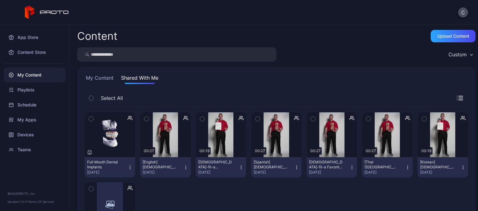
scroll to position [54, 0]
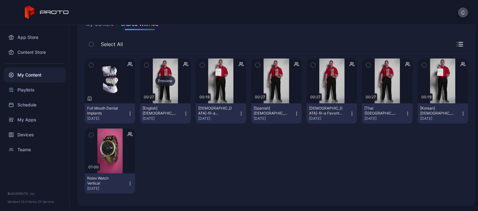
click at [167, 78] on div "Preview" at bounding box center [165, 81] width 20 height 10
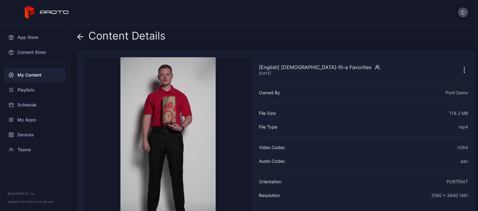
click at [78, 34] on icon at bounding box center [80, 37] width 6 height 6
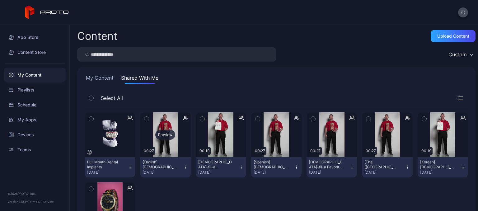
scroll to position [54, 0]
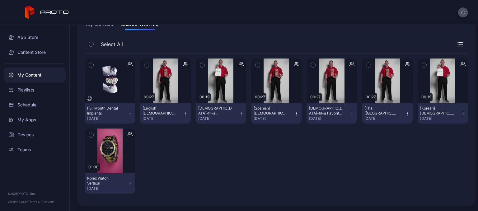
click at [183, 113] on icon "button" at bounding box center [185, 113] width 5 height 5
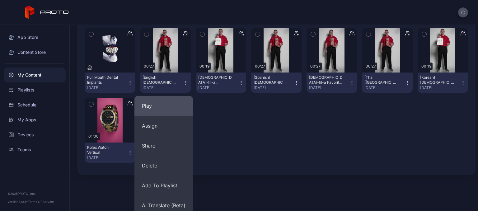
scroll to position [89, 0]
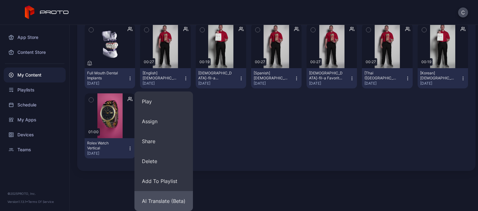
click at [159, 204] on button "AI Translate (Beta)" at bounding box center [163, 201] width 59 height 20
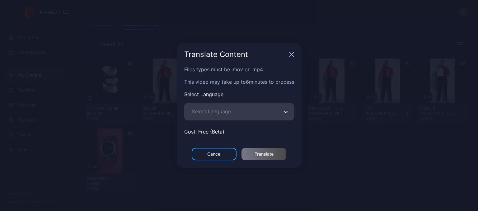
click at [224, 115] on span "Select Language" at bounding box center [211, 111] width 39 height 7
click at [224, 115] on input "Select Language" at bounding box center [239, 111] width 110 height 17
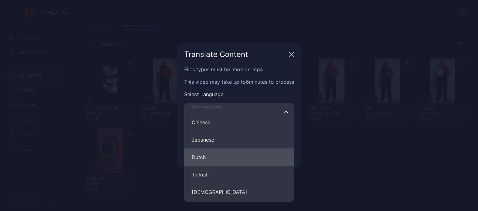
scroll to position [156, 0]
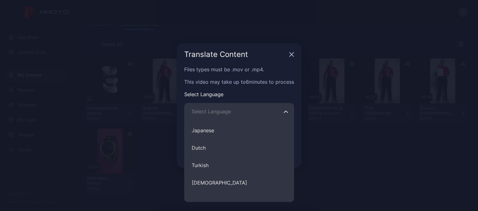
click at [278, 60] on div "Translate Content" at bounding box center [239, 54] width 125 height 22
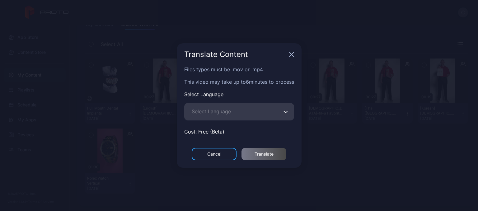
click at [293, 52] on icon "button" at bounding box center [291, 54] width 5 height 5
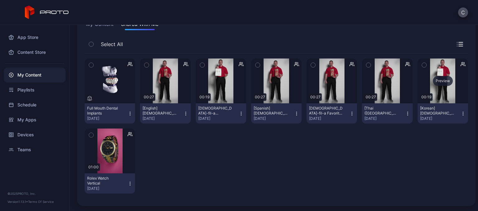
click at [433, 78] on div "Preview" at bounding box center [443, 81] width 20 height 10
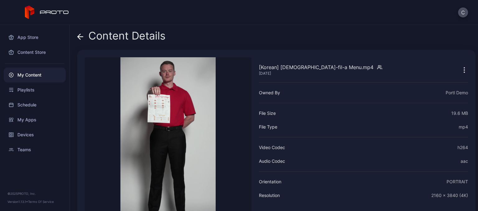
click at [83, 35] on icon at bounding box center [80, 37] width 6 height 6
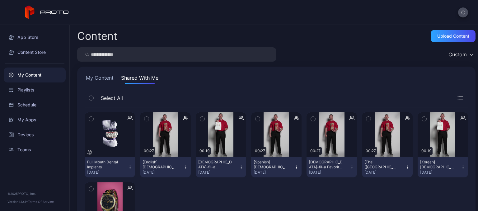
scroll to position [54, 0]
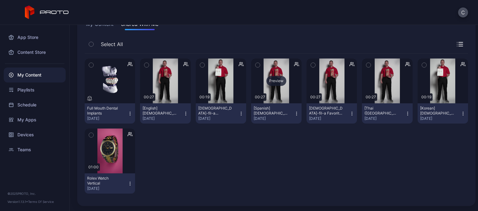
click at [277, 82] on div "Preview" at bounding box center [276, 81] width 20 height 10
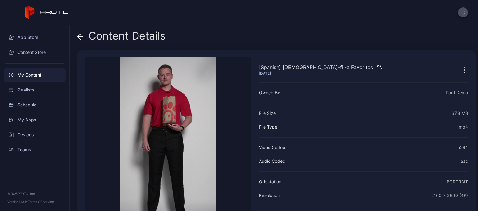
click at [85, 37] on div "Content Details" at bounding box center [121, 37] width 88 height 15
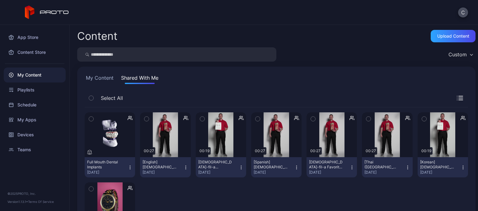
scroll to position [54, 0]
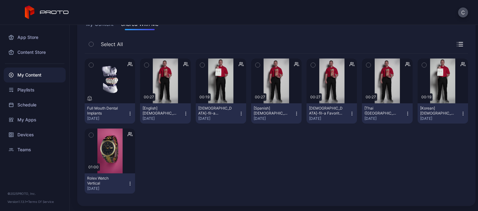
click at [186, 113] on icon "button" at bounding box center [186, 113] width 0 height 0
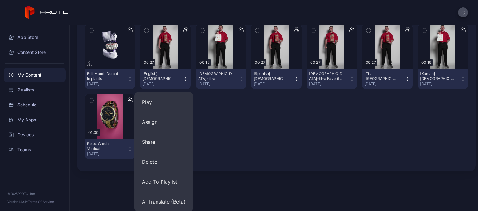
scroll to position [89, 0]
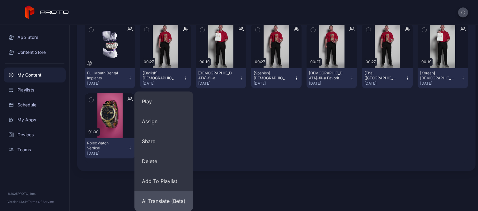
click at [166, 204] on button "AI Translate (Beta)" at bounding box center [163, 201] width 59 height 20
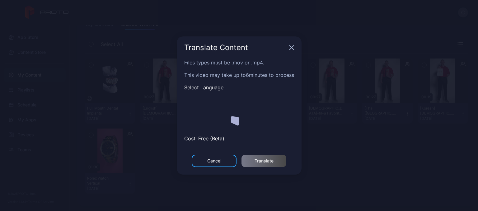
scroll to position [54, 0]
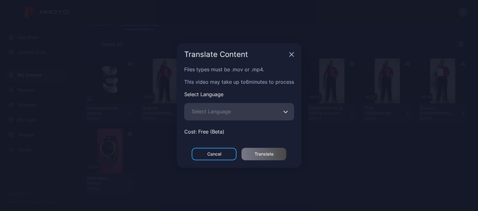
click at [216, 114] on span "Select Language" at bounding box center [211, 111] width 39 height 7
click at [216, 114] on input "Select Language" at bounding box center [239, 111] width 110 height 17
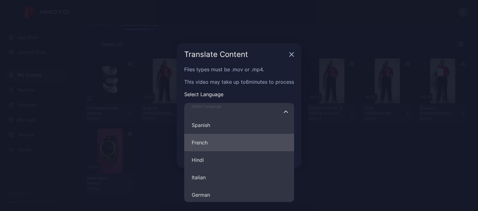
scroll to position [31, 0]
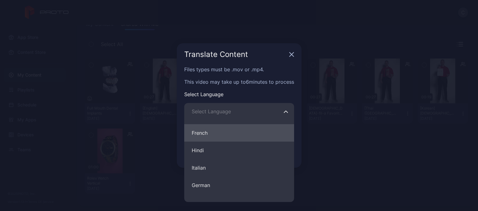
click at [204, 134] on button "French" at bounding box center [239, 132] width 110 height 17
type input "******"
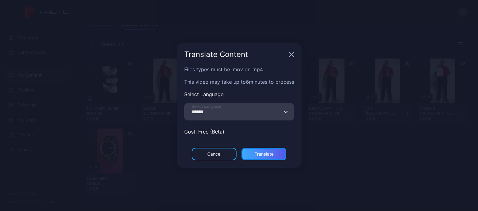
click at [260, 156] on div "Translate" at bounding box center [264, 154] width 19 height 5
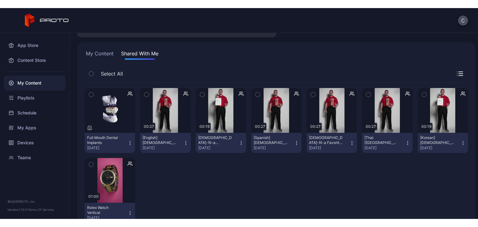
scroll to position [23, 0]
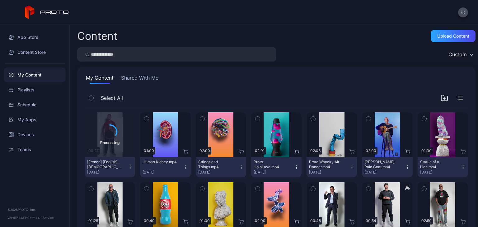
click at [156, 76] on button "Shared With Me" at bounding box center [140, 79] width 40 height 10
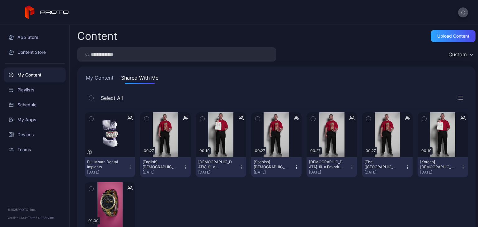
click at [183, 167] on icon "button" at bounding box center [185, 167] width 5 height 5
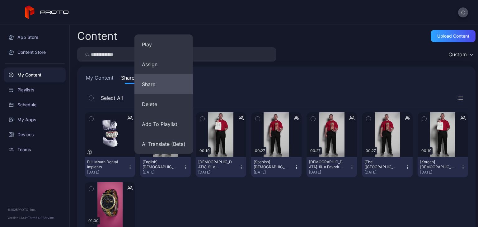
click at [161, 81] on button "Share" at bounding box center [163, 84] width 59 height 20
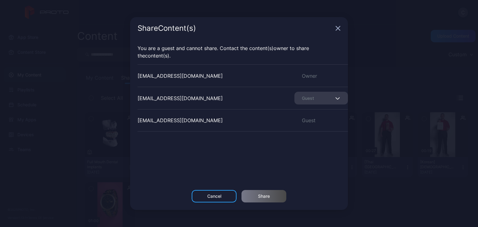
click at [338, 25] on div "Share Content (s)" at bounding box center [239, 28] width 218 height 22
click at [338, 29] on icon "button" at bounding box center [338, 28] width 5 height 5
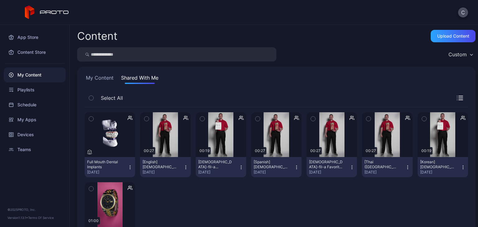
click at [105, 79] on button "My Content" at bounding box center [100, 79] width 30 height 10
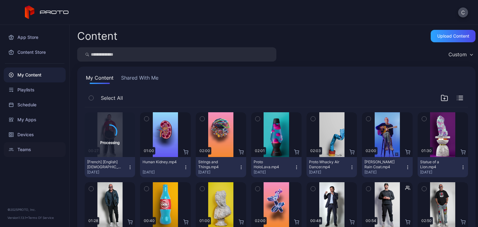
click at [31, 154] on div "Teams" at bounding box center [35, 149] width 62 height 15
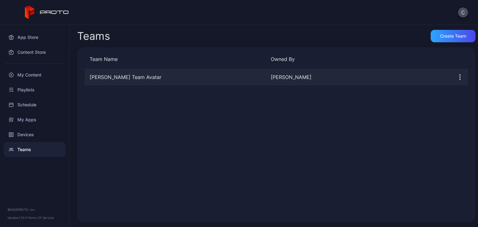
click at [133, 78] on div "[PERSON_NAME] Team Avatar" at bounding box center [175, 76] width 181 height 7
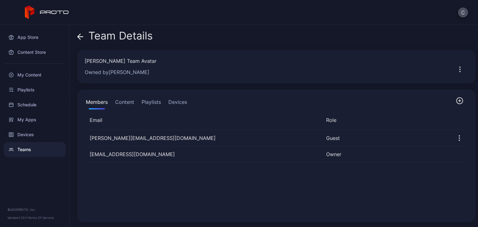
click at [126, 101] on button "Content" at bounding box center [124, 103] width 21 height 12
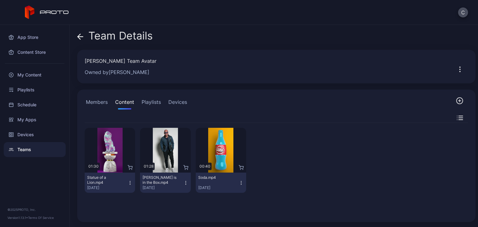
click at [456, 102] on icon "button" at bounding box center [459, 100] width 7 height 7
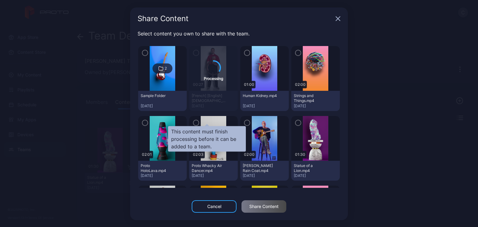
scroll to position [31, 0]
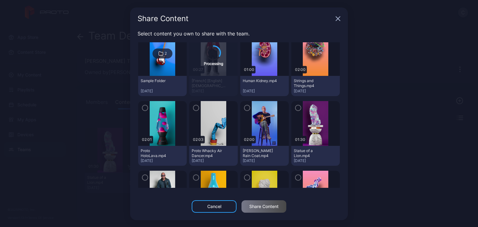
click at [245, 107] on icon "button" at bounding box center [247, 108] width 5 height 7
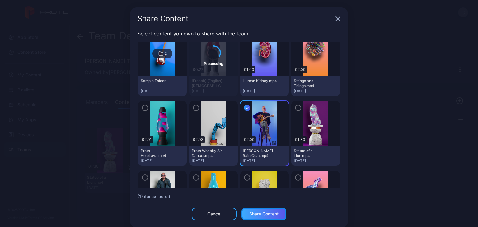
click at [264, 214] on div "Share Content" at bounding box center [263, 214] width 29 height 5
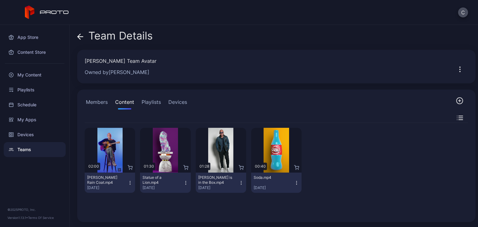
click at [107, 97] on button "Members" at bounding box center [97, 103] width 24 height 12
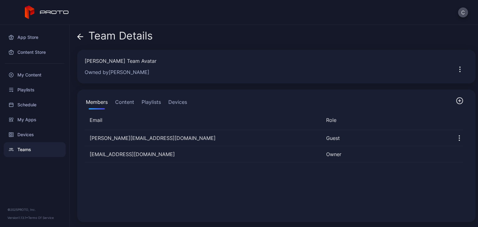
click at [127, 102] on button "Content" at bounding box center [124, 103] width 21 height 12
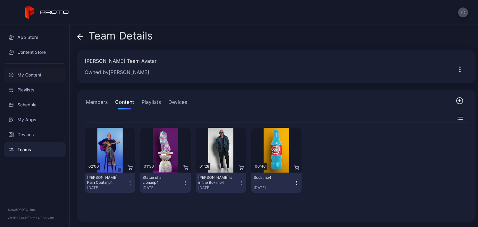
click at [45, 73] on div "My Content" at bounding box center [35, 75] width 62 height 15
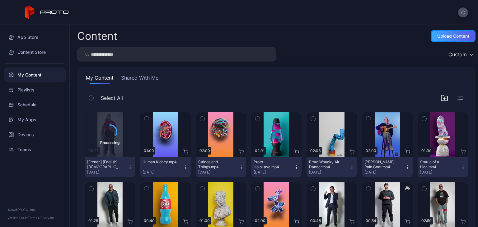
click at [431, 33] on div "Upload Content" at bounding box center [453, 36] width 45 height 12
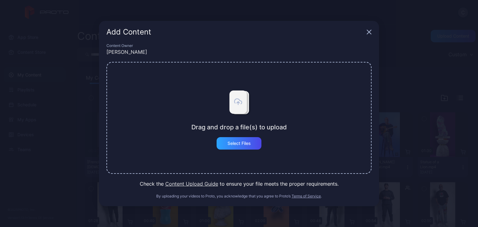
click at [369, 31] on icon "button" at bounding box center [369, 32] width 5 height 5
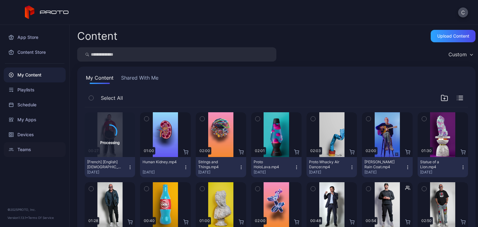
click at [31, 146] on div "Teams" at bounding box center [35, 149] width 62 height 15
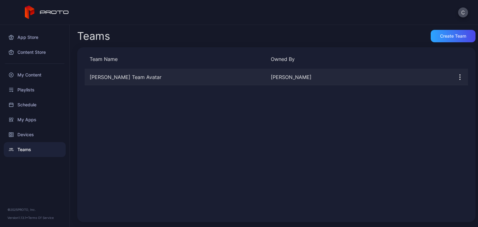
click at [114, 81] on div "[PERSON_NAME] Team Avatar" at bounding box center [175, 76] width 181 height 7
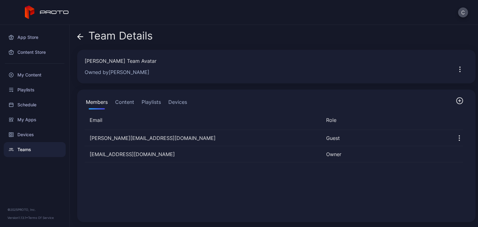
click at [125, 104] on button "Content" at bounding box center [124, 103] width 21 height 12
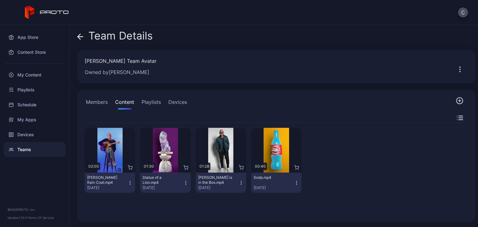
click at [172, 101] on button "Devices" at bounding box center [177, 103] width 21 height 12
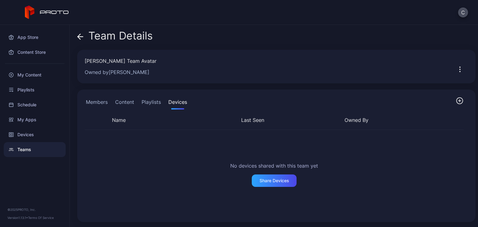
click at [105, 101] on button "Members" at bounding box center [97, 103] width 24 height 12
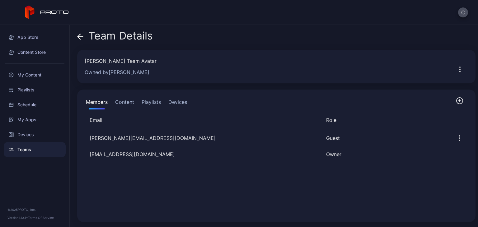
click at [115, 101] on button "Content" at bounding box center [124, 103] width 21 height 12
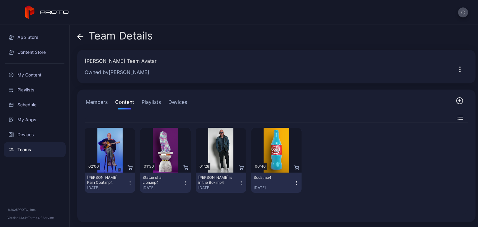
click at [153, 102] on button "Playlists" at bounding box center [151, 103] width 22 height 12
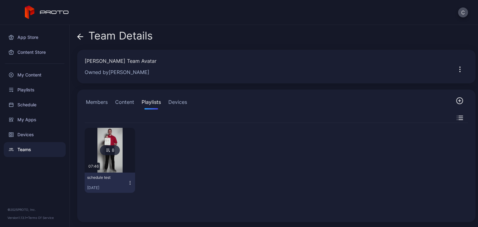
click at [186, 106] on button "Devices" at bounding box center [177, 103] width 21 height 12
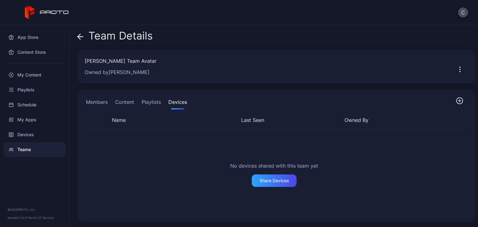
click at [108, 106] on button "Members" at bounding box center [97, 103] width 24 height 12
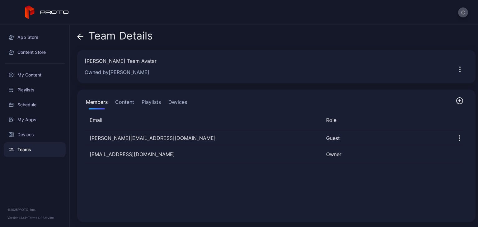
click at [126, 105] on button "Content" at bounding box center [124, 103] width 21 height 12
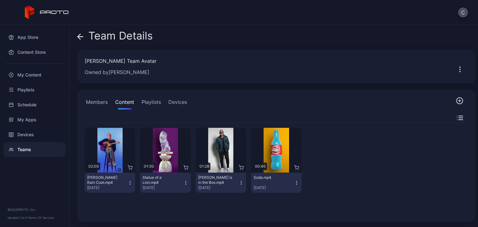
click at [154, 105] on button "Playlists" at bounding box center [151, 103] width 22 height 12
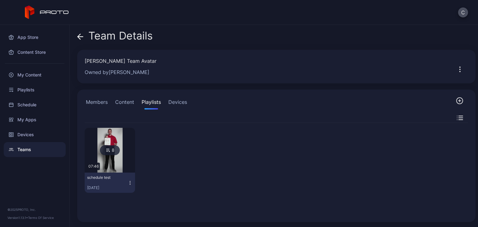
click at [177, 105] on button "Devices" at bounding box center [177, 103] width 21 height 12
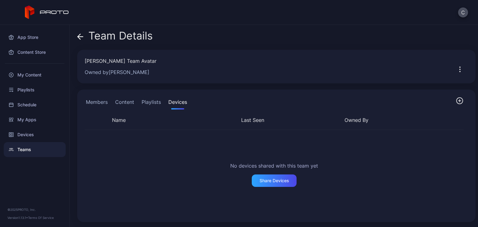
click at [89, 100] on button "Members" at bounding box center [97, 103] width 24 height 12
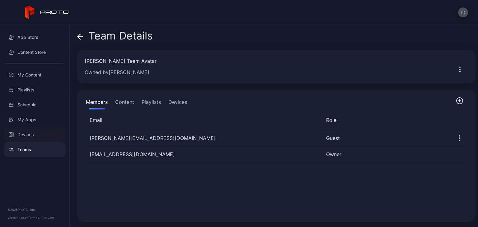
click at [30, 129] on div "Devices" at bounding box center [35, 134] width 62 height 15
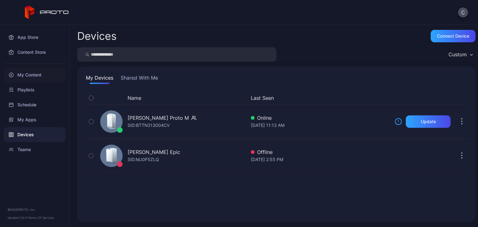
click at [31, 74] on div "My Content" at bounding box center [35, 75] width 62 height 15
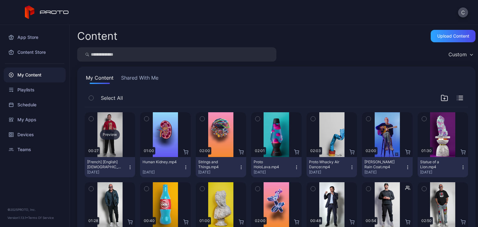
click at [112, 134] on div "Preview" at bounding box center [110, 135] width 20 height 10
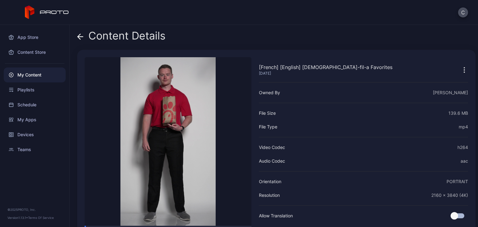
click at [146, 115] on video "Sorry, your browser doesn‘t support embedded videos" at bounding box center [168, 141] width 167 height 169
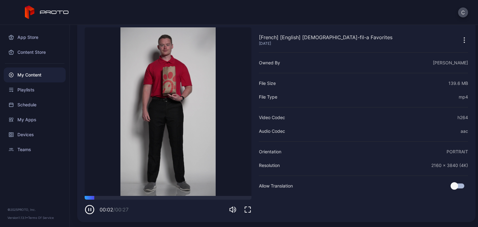
click at [86, 211] on icon "button" at bounding box center [90, 210] width 10 height 10
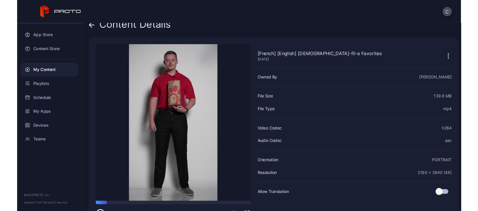
scroll to position [0, 0]
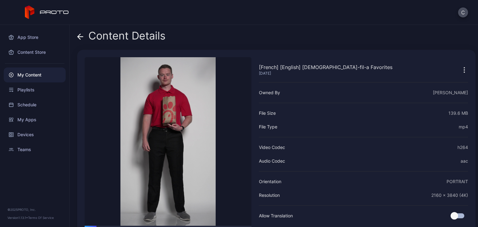
click at [80, 39] on icon at bounding box center [79, 36] width 2 height 5
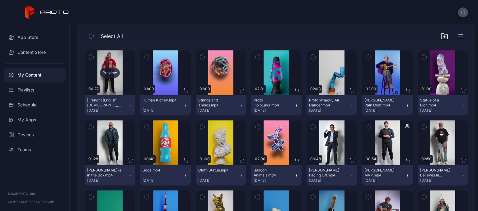
scroll to position [62, 0]
click at [110, 74] on div "Preview" at bounding box center [110, 73] width 20 height 10
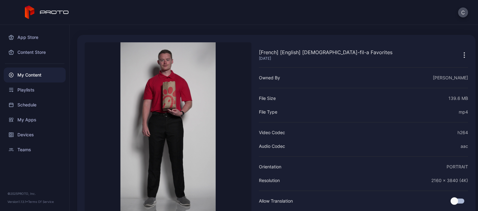
scroll to position [46, 0]
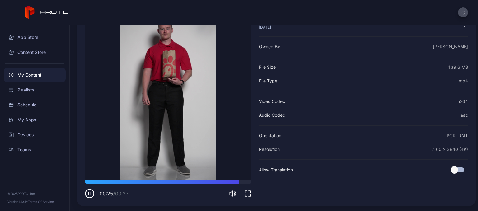
click at [90, 194] on icon "button" at bounding box center [90, 194] width 10 height 10
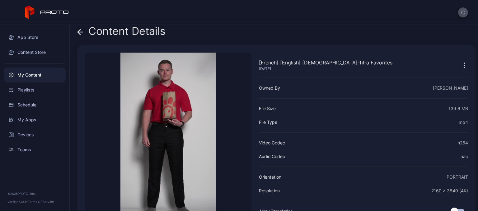
scroll to position [0, 0]
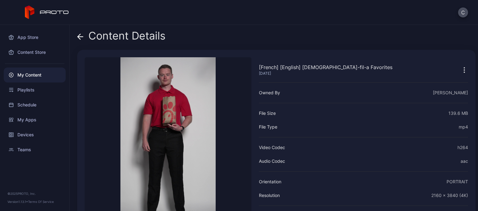
click at [82, 38] on icon at bounding box center [80, 37] width 6 height 6
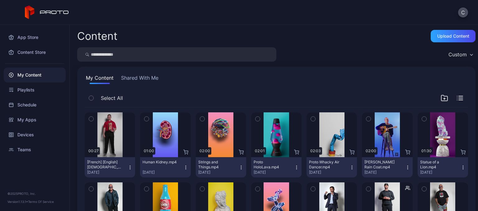
scroll to position [62, 0]
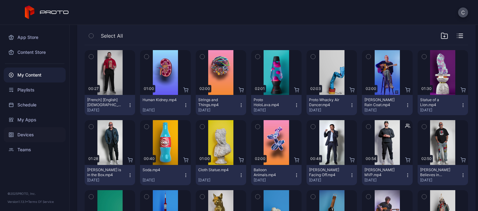
click at [31, 134] on div "Devices" at bounding box center [35, 134] width 62 height 15
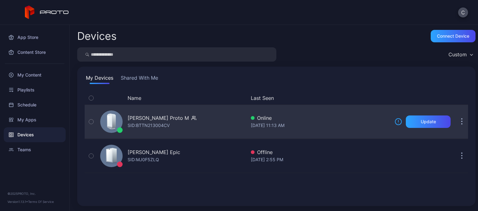
click at [135, 115] on div "[PERSON_NAME] Proto M" at bounding box center [158, 117] width 61 height 7
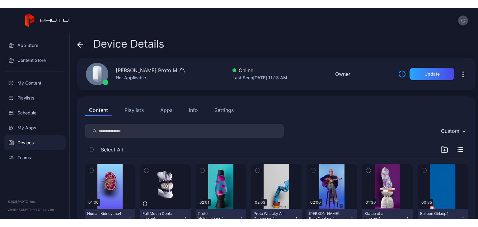
scroll to position [31, 0]
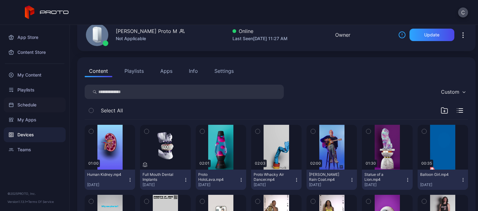
click at [34, 100] on div "Schedule" at bounding box center [35, 104] width 62 height 15
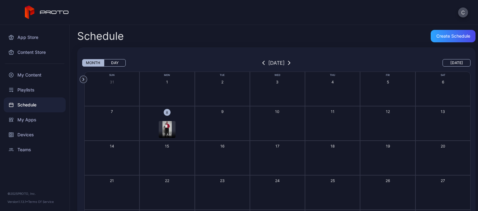
click at [163, 127] on img "button" at bounding box center [166, 129] width 9 height 17
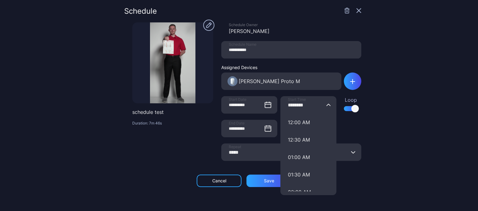
click at [292, 103] on input "********" at bounding box center [308, 104] width 56 height 17
type input "*******"
click at [362, 147] on div "**********" at bounding box center [239, 105] width 478 height 211
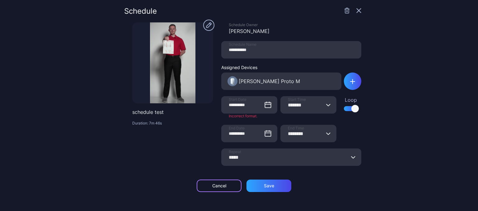
click at [222, 188] on div "Cancel" at bounding box center [219, 185] width 14 height 5
